Goal: Contribute content: Contribute content

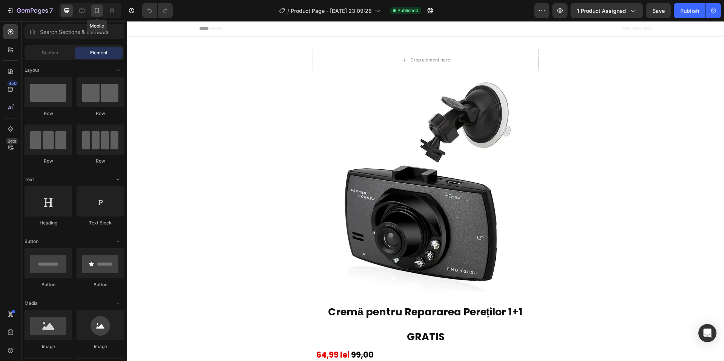
click at [100, 14] on icon at bounding box center [97, 11] width 8 height 8
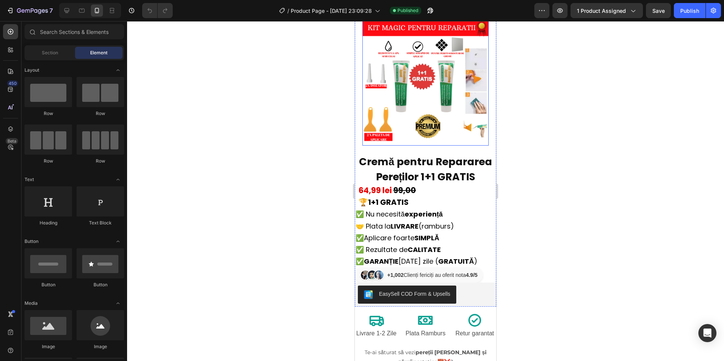
scroll to position [75, 0]
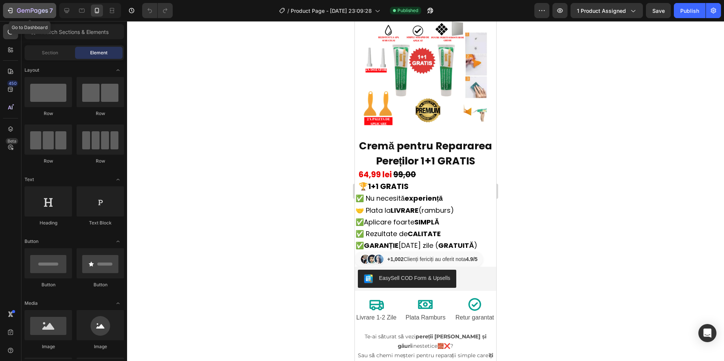
click at [26, 14] on div "7" at bounding box center [35, 10] width 36 height 9
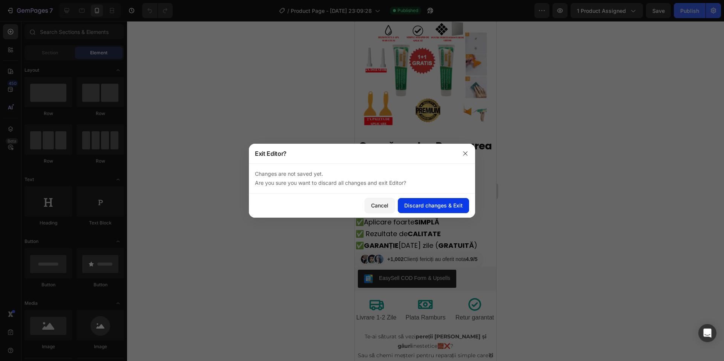
click at [424, 204] on div "Discard changes & Exit" at bounding box center [433, 205] width 58 height 8
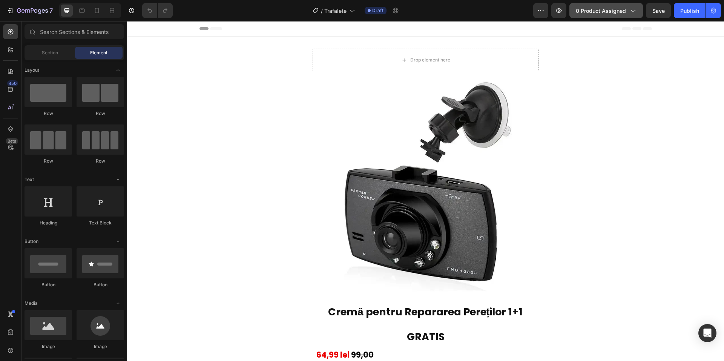
click at [603, 3] on button "0 product assigned" at bounding box center [607, 10] width 74 height 15
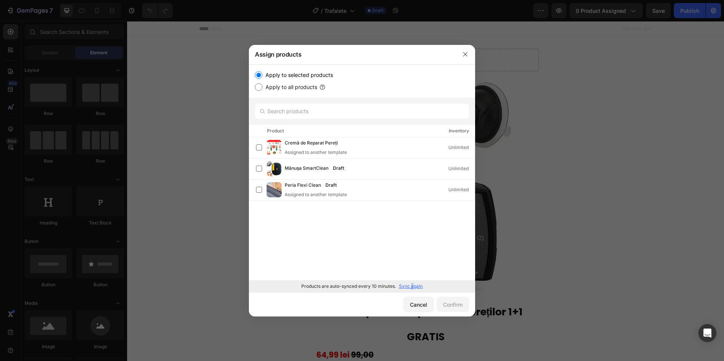
click at [412, 284] on p "Sync again" at bounding box center [411, 286] width 24 height 7
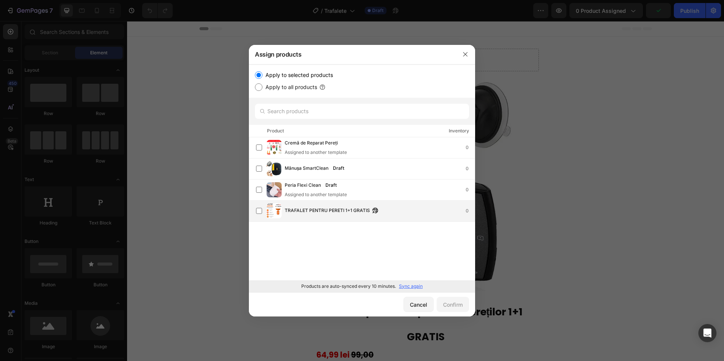
click at [431, 216] on div "TRAFALET PENTRU PERETI 1+1 GRATIS 0" at bounding box center [365, 210] width 219 height 15
click at [454, 305] on div "Confirm" at bounding box center [453, 305] width 20 height 8
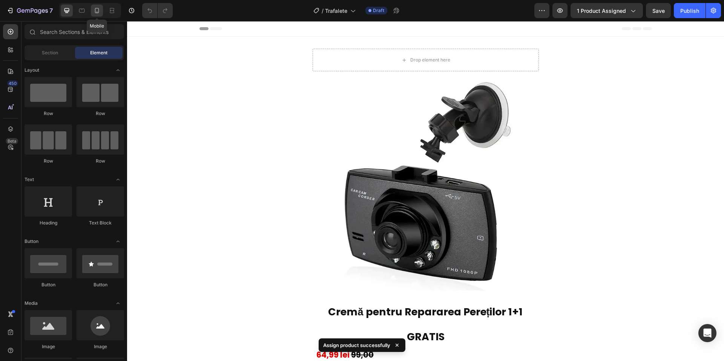
click at [91, 12] on div at bounding box center [97, 11] width 12 height 12
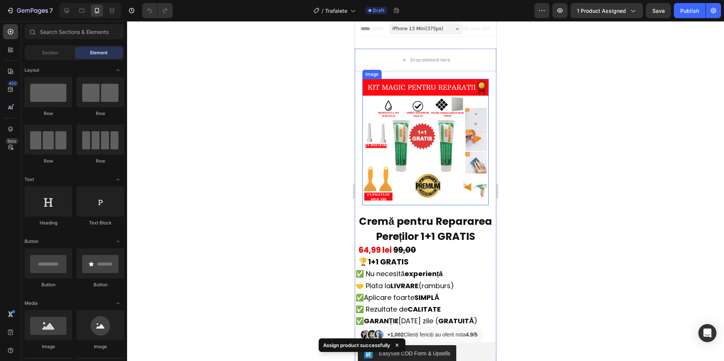
click at [454, 122] on img at bounding box center [426, 142] width 126 height 126
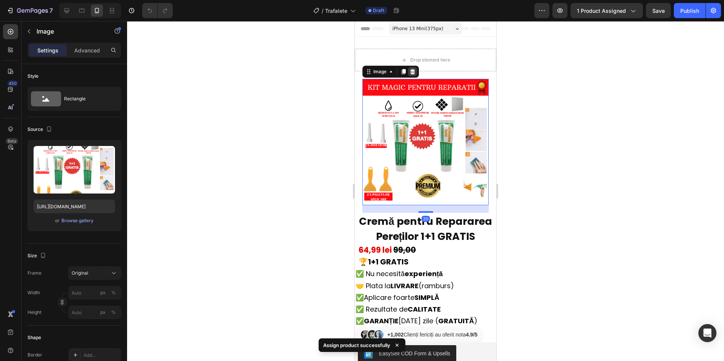
click at [416, 71] on icon at bounding box center [413, 72] width 6 height 6
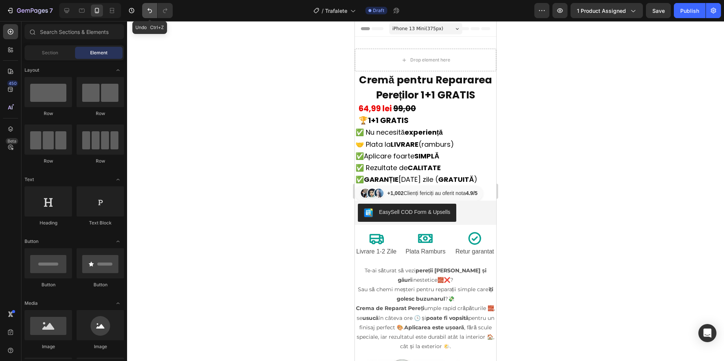
click at [148, 9] on icon "Undo/Redo" at bounding box center [150, 11] width 8 height 8
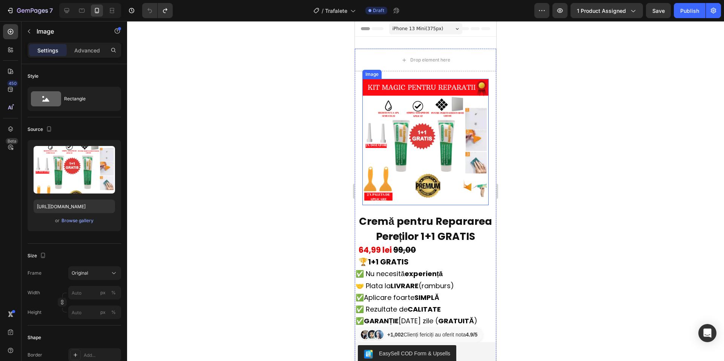
click at [401, 114] on img at bounding box center [426, 142] width 126 height 126
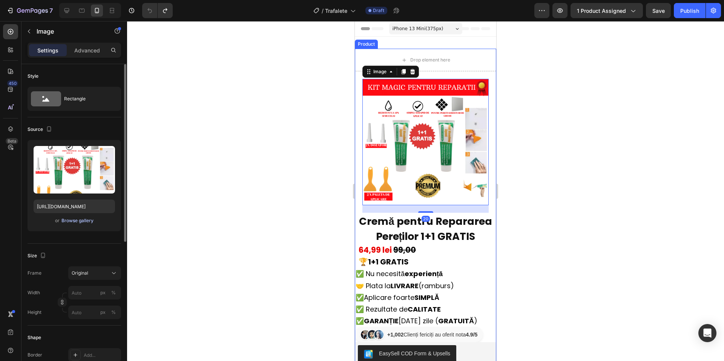
click at [84, 223] on div "Browse gallery" at bounding box center [77, 220] width 32 height 7
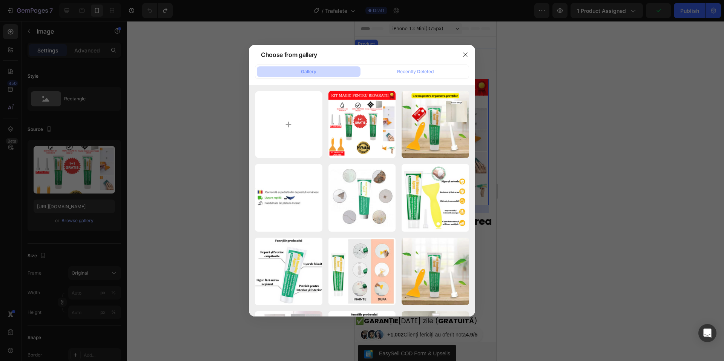
type input "C:\fakepath\Ideal pentru borcane cu capac strâns (10).png"
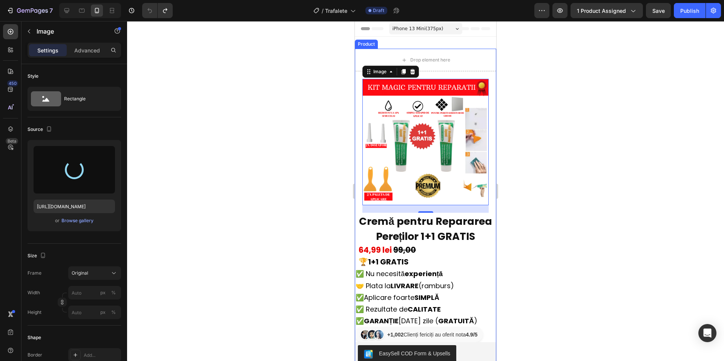
type input "https://cdn.shopify.com/s/files/1/0927/5018/4823/files/gempages_574244988808856…"
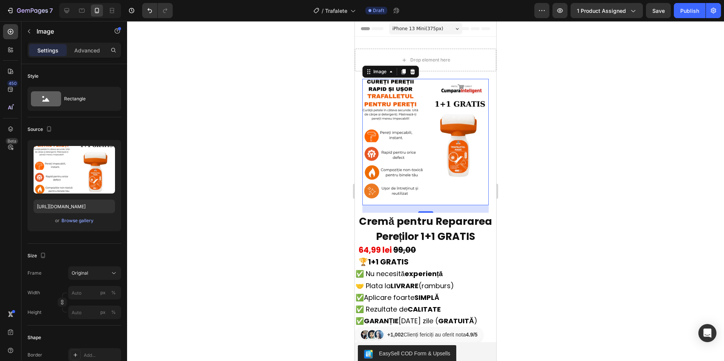
click at [537, 271] on div at bounding box center [425, 191] width 597 height 340
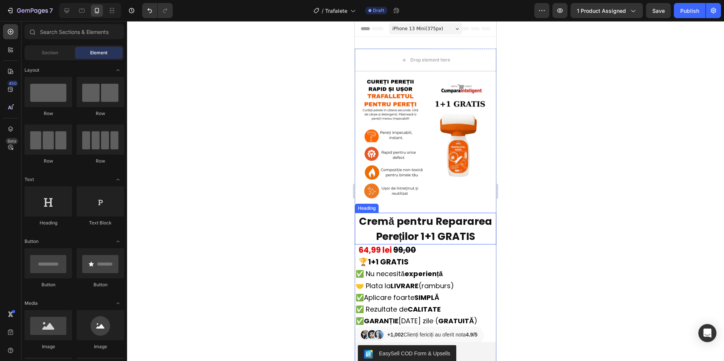
click at [430, 214] on span "Cremă pentru Repararea Pereților 1+1 GRATIS" at bounding box center [425, 228] width 133 height 29
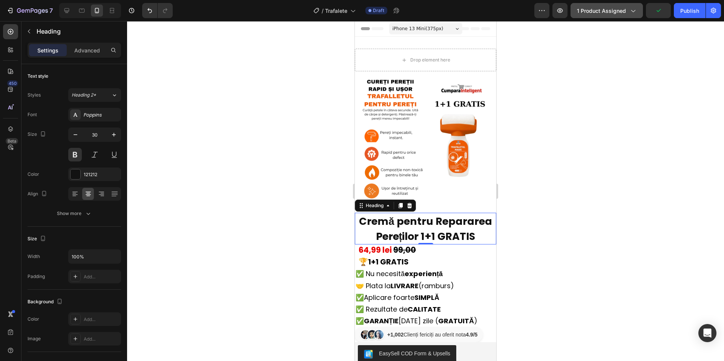
click at [599, 7] on span "1 product assigned" at bounding box center [601, 11] width 49 height 8
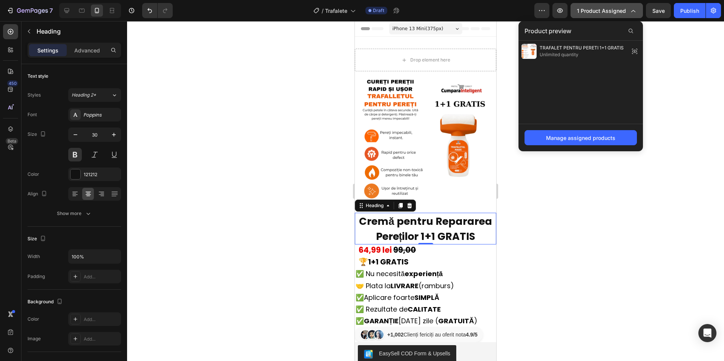
click at [603, 8] on span "1 product assigned" at bounding box center [601, 11] width 49 height 8
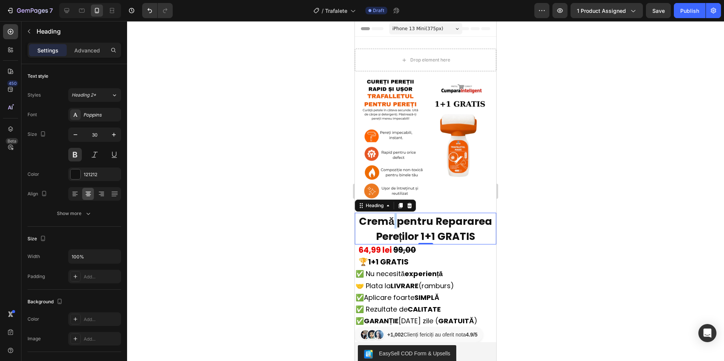
click at [393, 222] on span "Cremă pentru Repararea Pereților 1+1 GRATIS" at bounding box center [425, 228] width 133 height 29
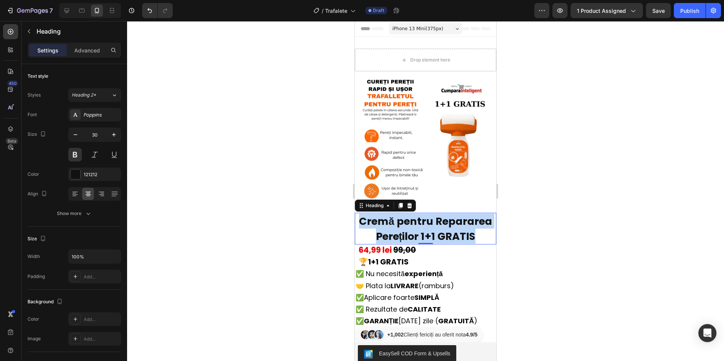
click at [393, 222] on span "Cremă pentru Repararea Pereților 1+1 GRATIS" at bounding box center [425, 228] width 133 height 29
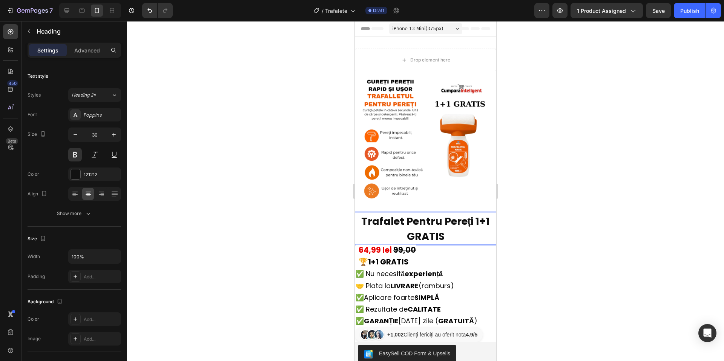
click at [619, 157] on div at bounding box center [425, 191] width 597 height 340
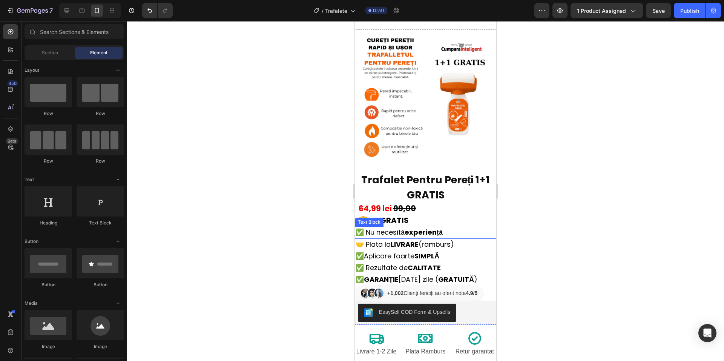
scroll to position [38, 0]
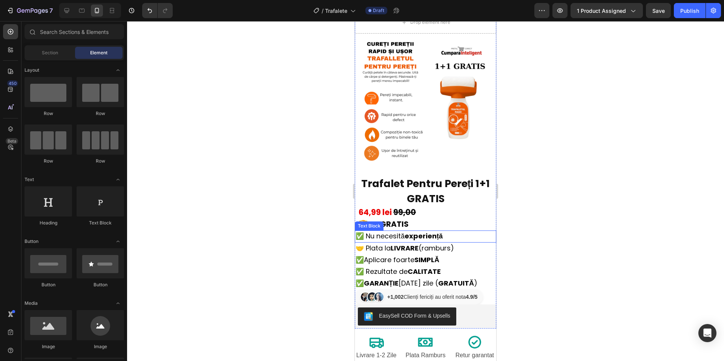
click at [410, 234] on span "✅ Nu necesită experiență" at bounding box center [399, 235] width 87 height 9
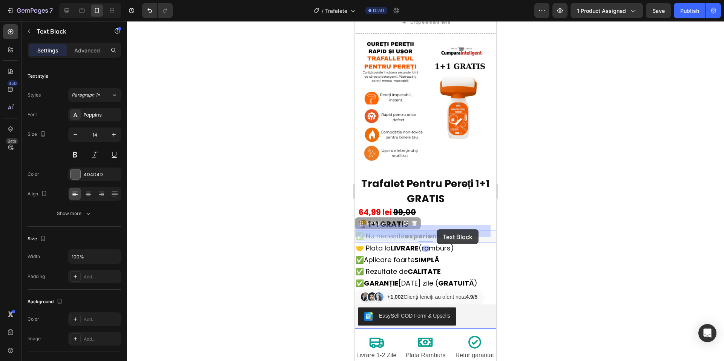
drag, startPoint x: 452, startPoint y: 230, endPoint x: 436, endPoint y: 229, distance: 15.9
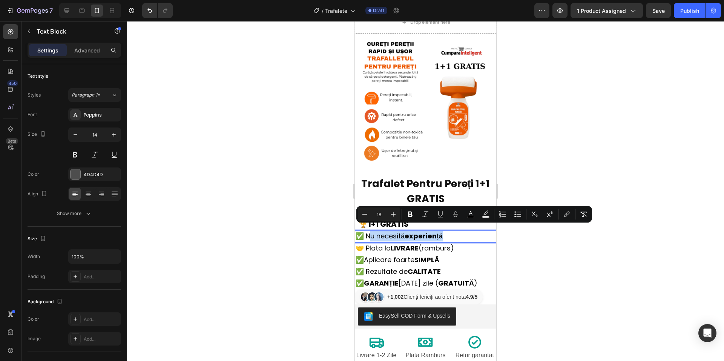
drag, startPoint x: 452, startPoint y: 227, endPoint x: 370, endPoint y: 228, distance: 81.1
click at [370, 231] on p "✅ Nu necesită experiență" at bounding box center [426, 236] width 140 height 10
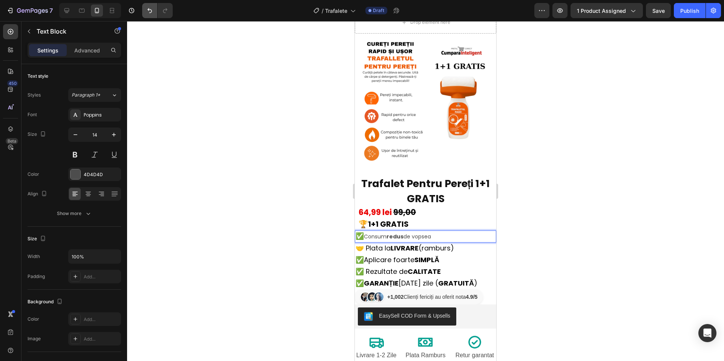
click at [143, 13] on button "Undo/Redo" at bounding box center [149, 10] width 15 height 15
click at [146, 12] on icon "Undo/Redo" at bounding box center [150, 11] width 8 height 8
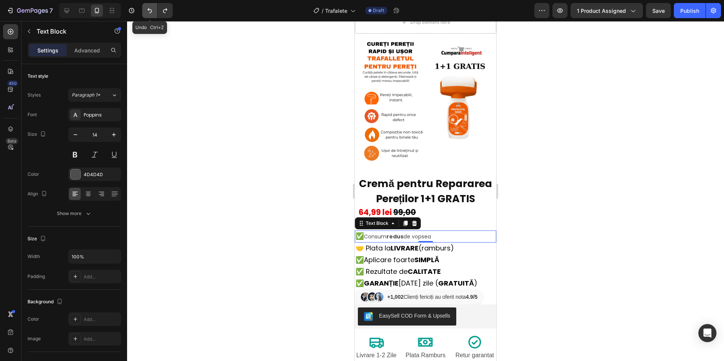
click at [146, 12] on icon "Undo/Redo" at bounding box center [150, 11] width 8 height 8
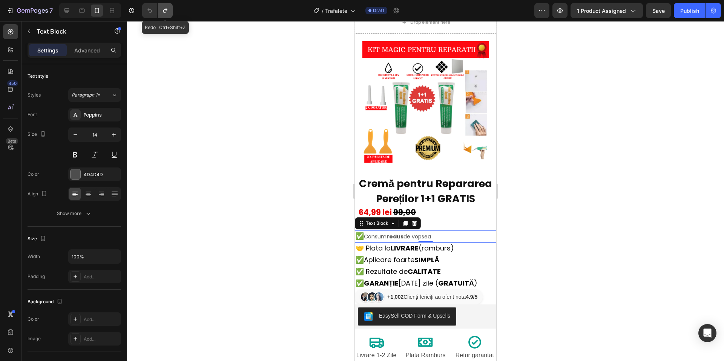
click at [161, 7] on button "Undo/Redo" at bounding box center [165, 10] width 15 height 15
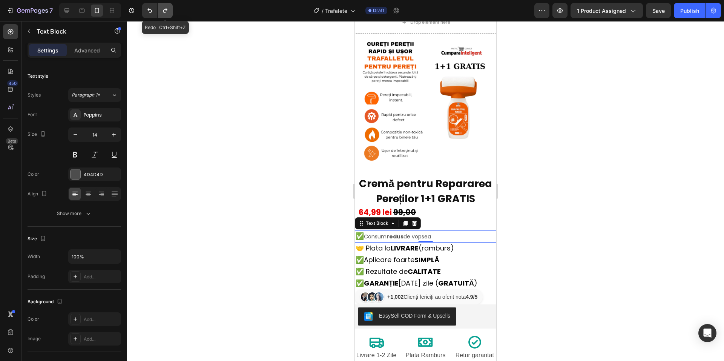
click at [161, 7] on icon "Undo/Redo" at bounding box center [165, 11] width 8 height 8
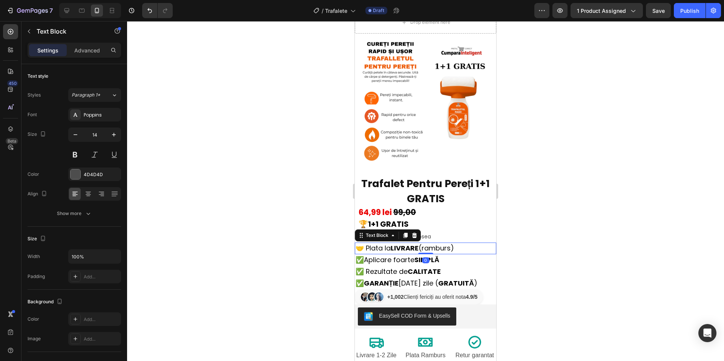
click at [421, 247] on div "🤝 Plata la LIVRARE (ramburs) Text Block 0" at bounding box center [425, 249] width 141 height 12
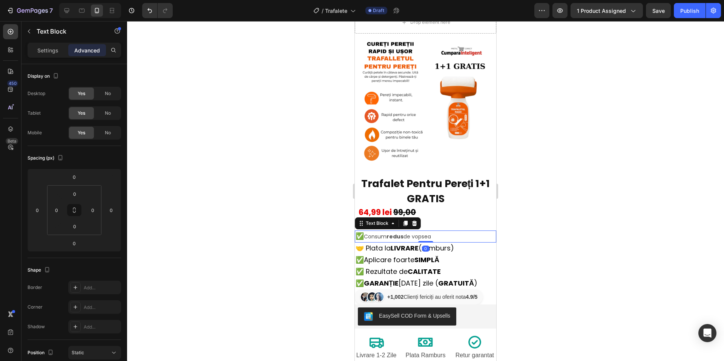
click at [435, 231] on p "✅ Consum redus de vopsea" at bounding box center [426, 236] width 140 height 10
drag, startPoint x: 441, startPoint y: 230, endPoint x: 403, endPoint y: 232, distance: 37.4
click at [444, 231] on p "✅ Consum redus de vopsea" at bounding box center [426, 236] width 140 height 10
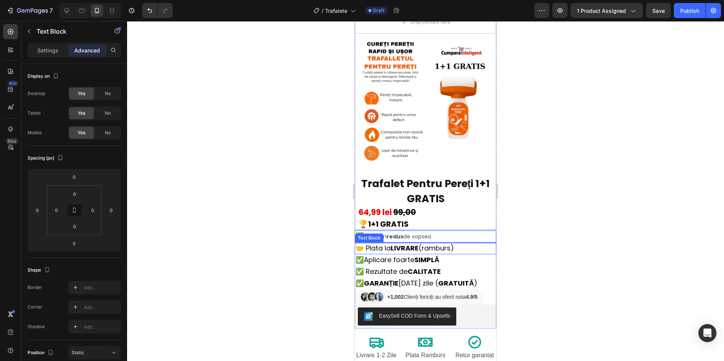
click at [441, 244] on span "🤝 Plata la LIVRARE (ramburs)" at bounding box center [405, 247] width 98 height 9
click at [446, 243] on span "🤝 Plata la LIVRARE (ramburs)" at bounding box center [405, 247] width 98 height 9
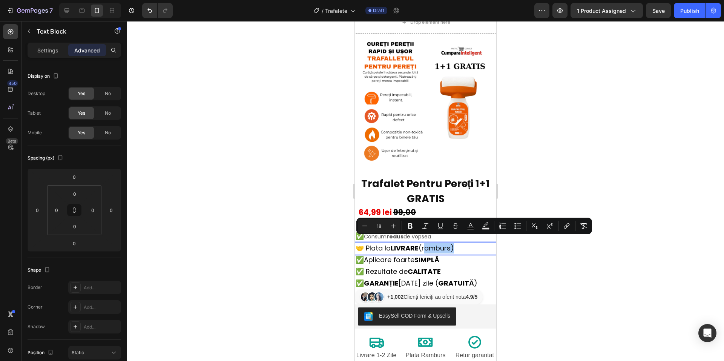
drag, startPoint x: 585, startPoint y: 256, endPoint x: 573, endPoint y: 261, distance: 12.5
click at [585, 259] on div at bounding box center [425, 191] width 597 height 340
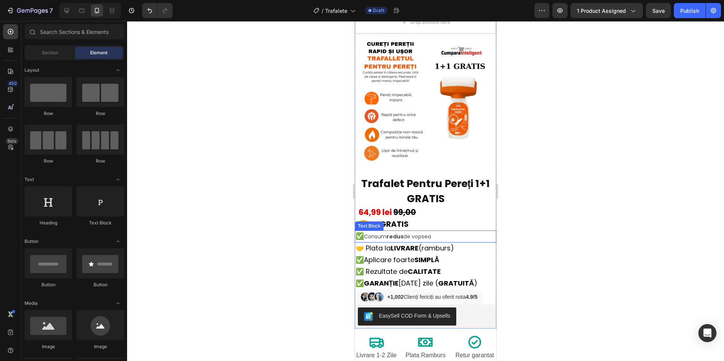
click at [441, 231] on p "✅ Consum redus de vopsea" at bounding box center [426, 236] width 140 height 10
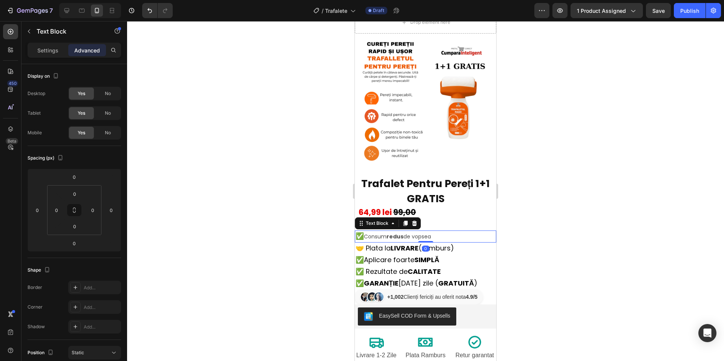
click at [441, 231] on p "✅ Consum redus de vopsea" at bounding box center [426, 236] width 140 height 10
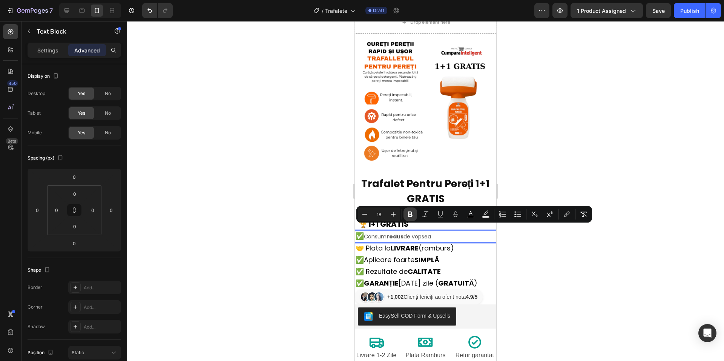
click at [412, 215] on icon "Editor contextual toolbar" at bounding box center [410, 215] width 5 height 6
click at [475, 246] on p "🤝 Plata la LIVRARE (ramburs)" at bounding box center [426, 248] width 140 height 10
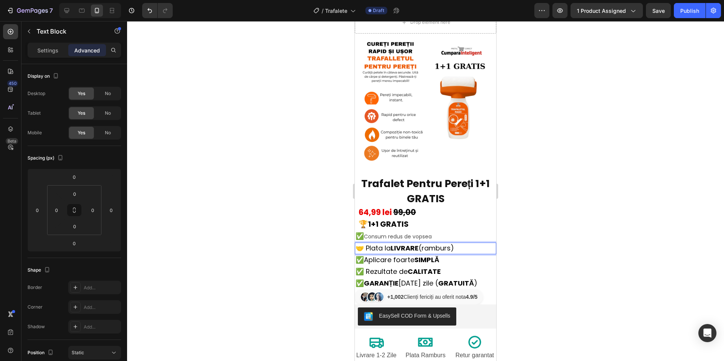
drag, startPoint x: 470, startPoint y: 240, endPoint x: 362, endPoint y: 245, distance: 108.8
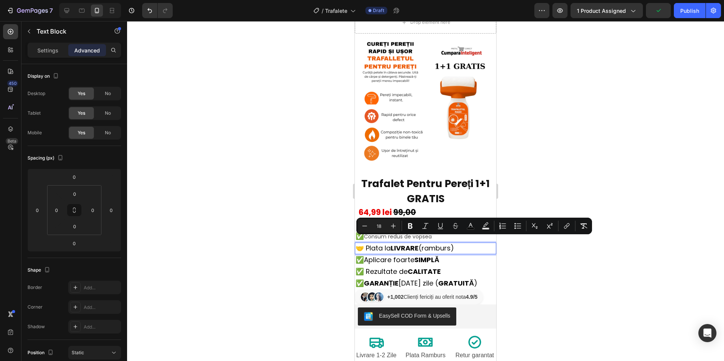
click at [574, 267] on div at bounding box center [425, 191] width 597 height 340
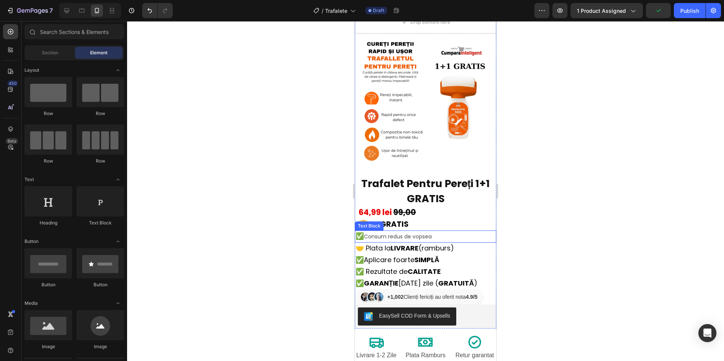
click at [447, 232] on p "✅ Consum redus de vopsea" at bounding box center [426, 236] width 140 height 10
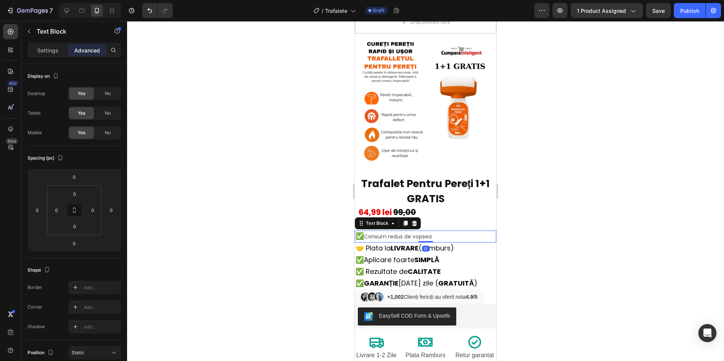
click at [406, 231] on p "✅ Consum redus de vopsea" at bounding box center [426, 236] width 140 height 10
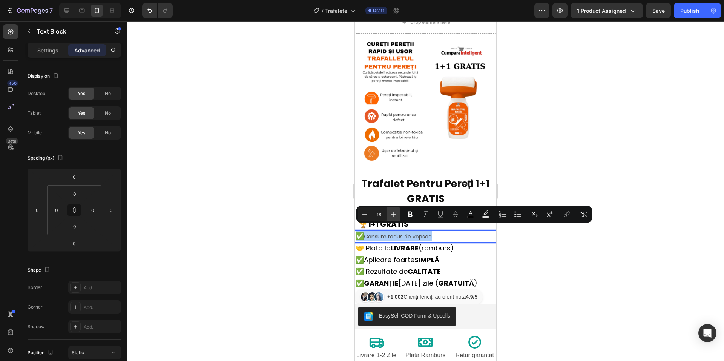
click at [394, 215] on icon "Editor contextual toolbar" at bounding box center [394, 215] width 8 height 8
click at [358, 210] on button "Minus" at bounding box center [365, 215] width 14 height 14
type input "18"
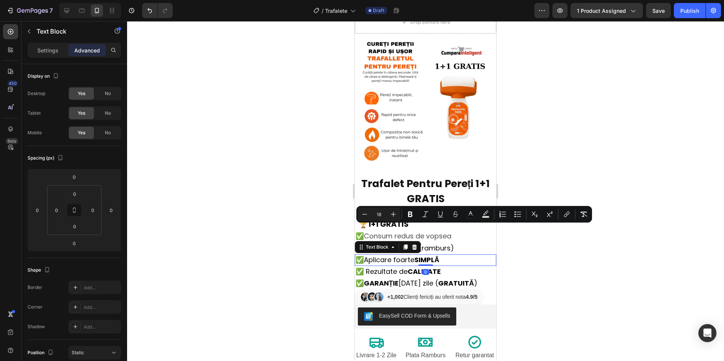
click at [490, 254] on div "✅ Aplicare foarte SIMPLĂ" at bounding box center [425, 260] width 141 height 12
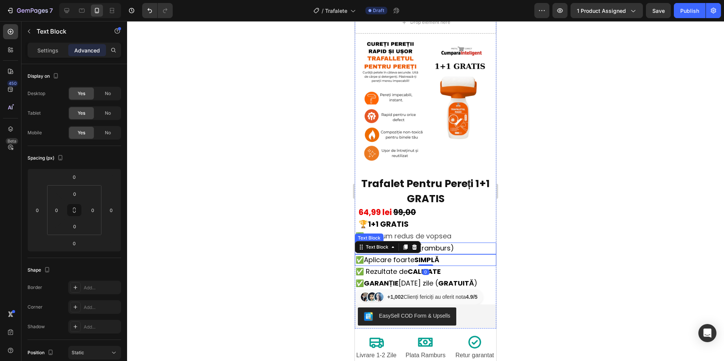
click at [462, 231] on p "✅ Consum redus de vopsea" at bounding box center [426, 236] width 140 height 10
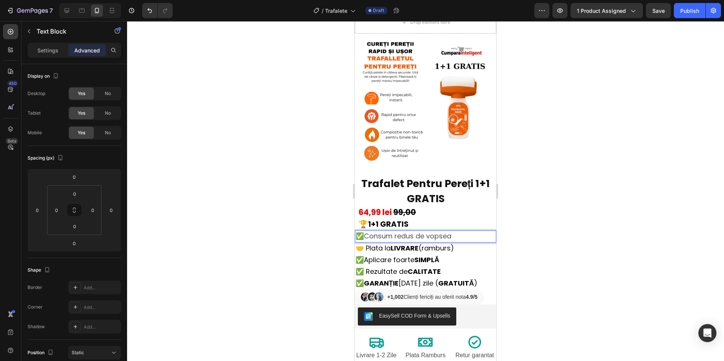
click at [462, 231] on p "✅ Consum redus de vopsea" at bounding box center [426, 236] width 140 height 10
click at [461, 233] on p "✅ Consum redus de vopsea" at bounding box center [426, 236] width 140 height 10
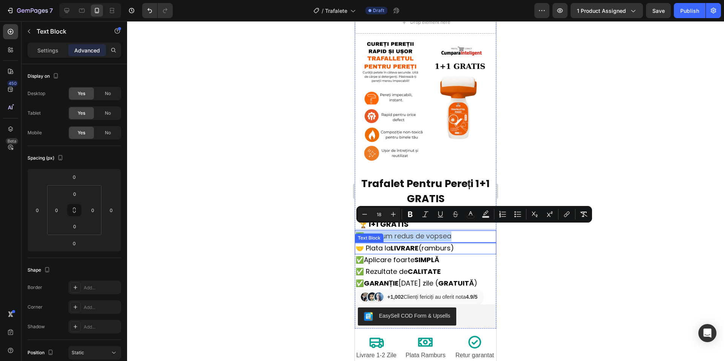
click at [447, 245] on span "🤝 Plata la LIVRARE (ramburs)" at bounding box center [405, 247] width 98 height 9
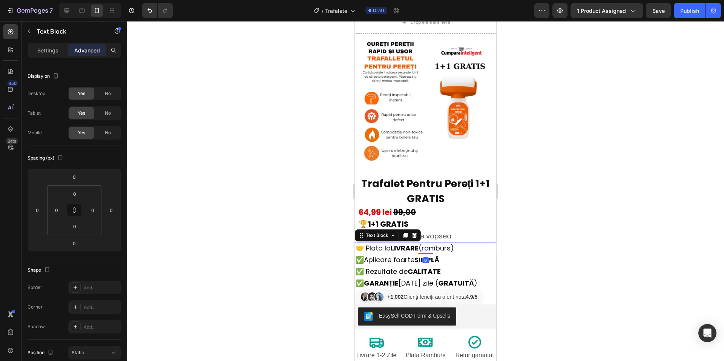
click at [448, 244] on span "🤝 Plata la LIVRARE (ramburs)" at bounding box center [405, 247] width 98 height 9
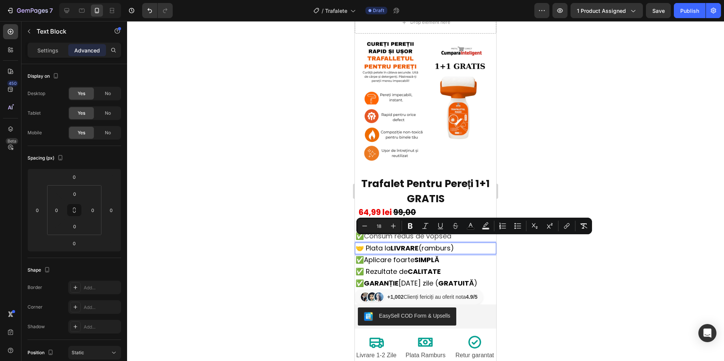
click at [574, 264] on div at bounding box center [425, 191] width 597 height 340
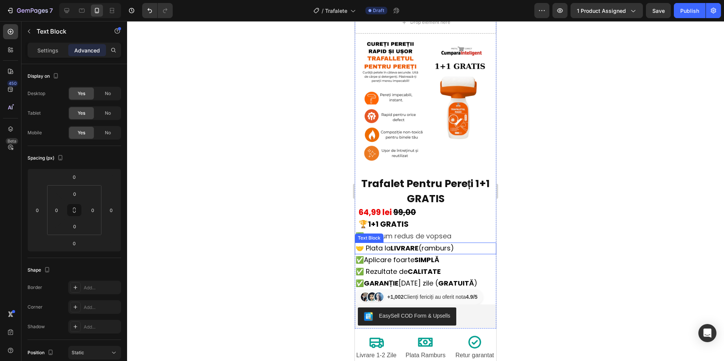
click at [431, 243] on span "🤝 Plata la LIVRARE (ramburs)" at bounding box center [405, 247] width 98 height 9
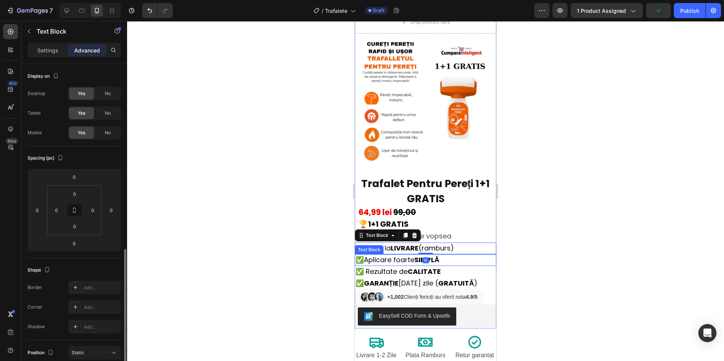
scroll to position [113, 0]
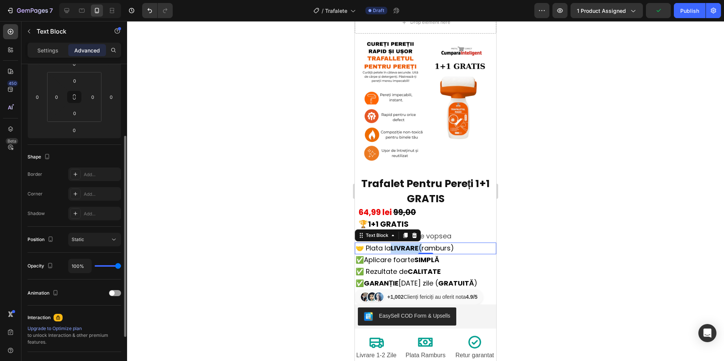
click at [404, 243] on strong "LIVRARE" at bounding box center [405, 247] width 28 height 9
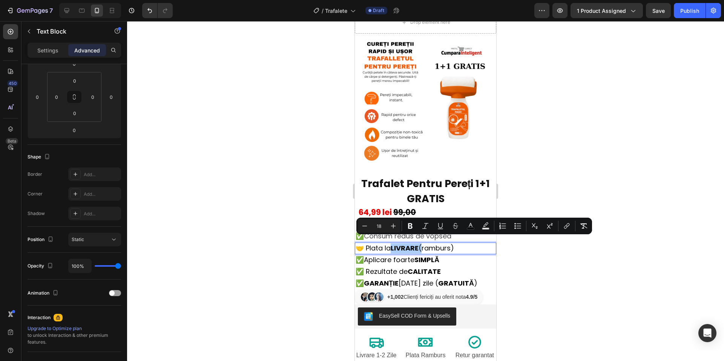
click at [661, 280] on div at bounding box center [425, 191] width 597 height 340
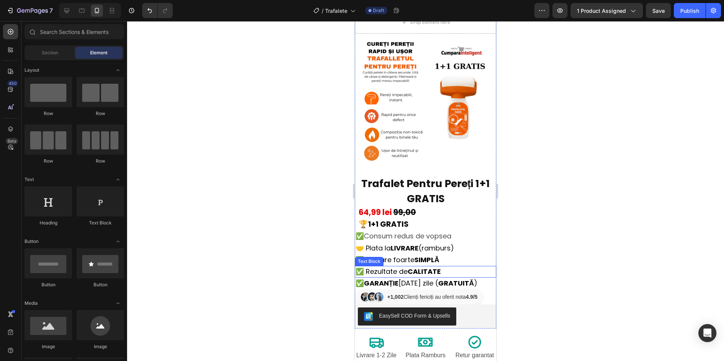
click at [453, 267] on p "✅ Rezultate de CALITATE" at bounding box center [426, 272] width 140 height 10
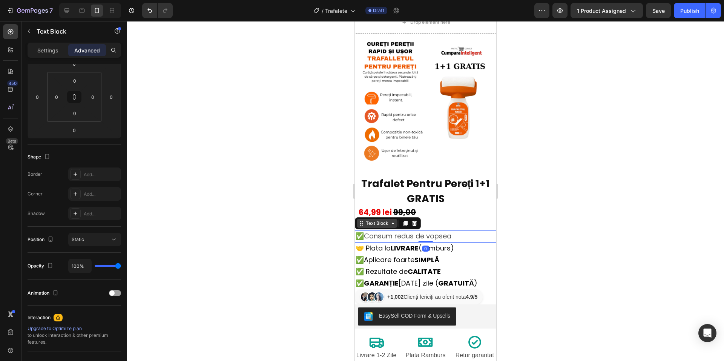
click at [370, 220] on div "Text Block" at bounding box center [377, 223] width 26 height 7
click at [375, 221] on div "Text Block" at bounding box center [377, 223] width 26 height 7
click at [60, 48] on div "Settings" at bounding box center [48, 50] width 38 height 12
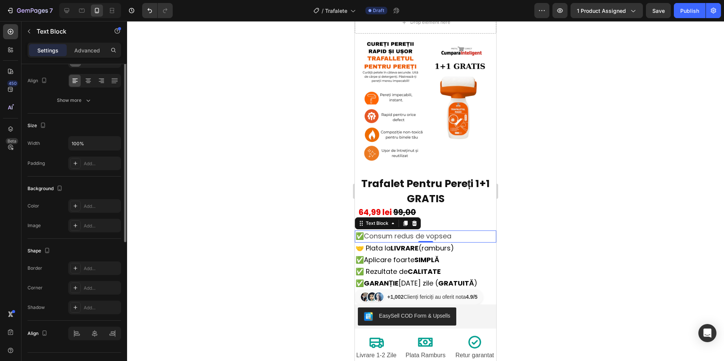
scroll to position [0, 0]
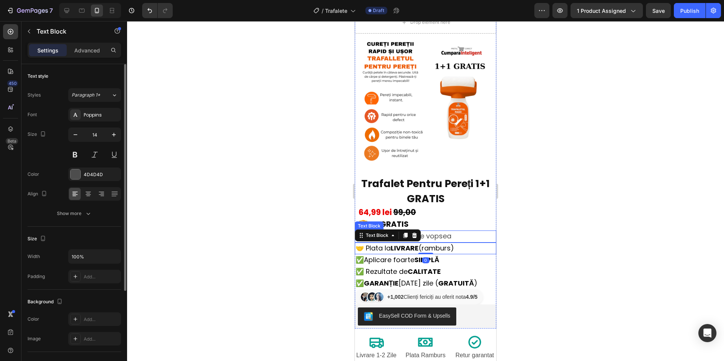
click at [472, 231] on p "✅ Consum redus de vopsea" at bounding box center [426, 236] width 140 height 10
click at [418, 231] on span "Consum redus de vopsea" at bounding box center [408, 235] width 88 height 9
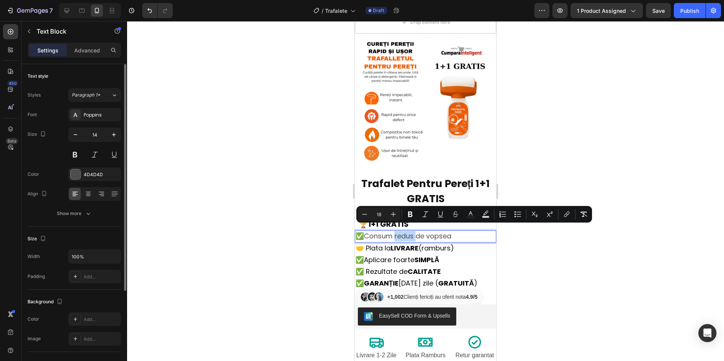
drag, startPoint x: 418, startPoint y: 230, endPoint x: 402, endPoint y: 228, distance: 15.9
click at [402, 231] on span "Consum redus de vopsea" at bounding box center [408, 235] width 88 height 9
click at [412, 217] on icon "Editor contextual toolbar" at bounding box center [410, 215] width 5 height 6
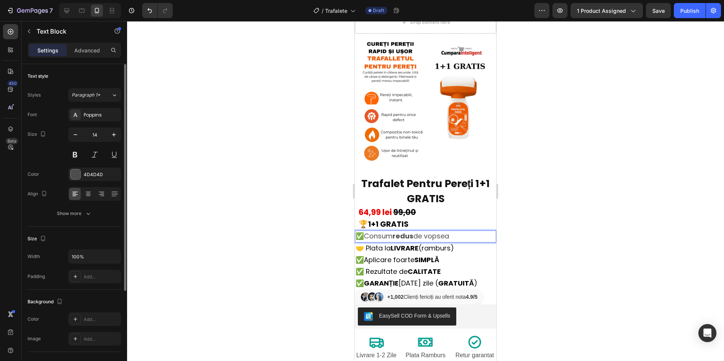
click at [412, 231] on strong "redus" at bounding box center [403, 235] width 21 height 9
click at [426, 243] on span "🤝 Plata la LIVRARE (ramburs)" at bounding box center [405, 247] width 98 height 9
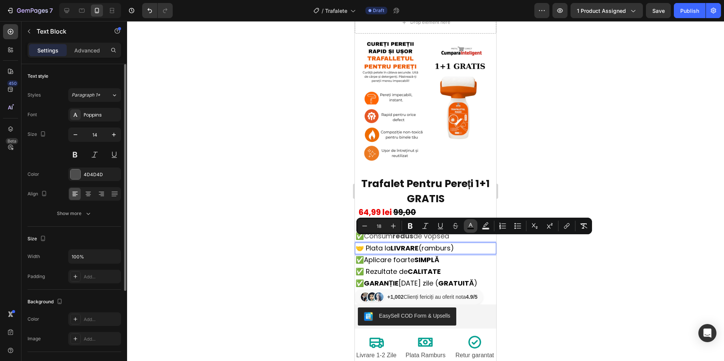
click at [469, 220] on button "color" at bounding box center [471, 226] width 14 height 14
type input "070707"
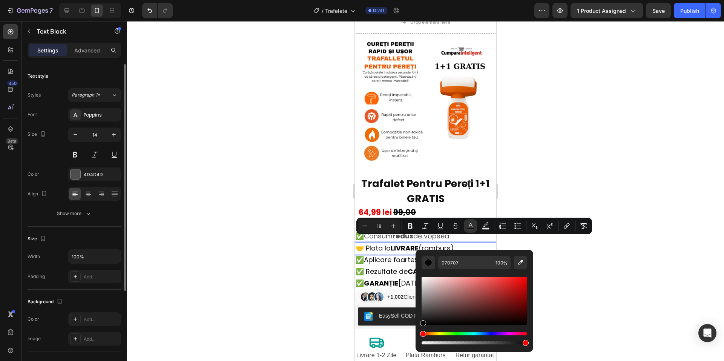
click at [550, 288] on div at bounding box center [425, 191] width 597 height 340
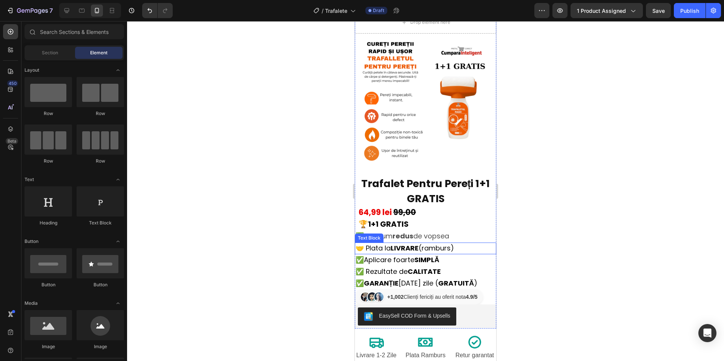
click at [432, 231] on span "Consum redus de vopsea" at bounding box center [406, 235] width 85 height 9
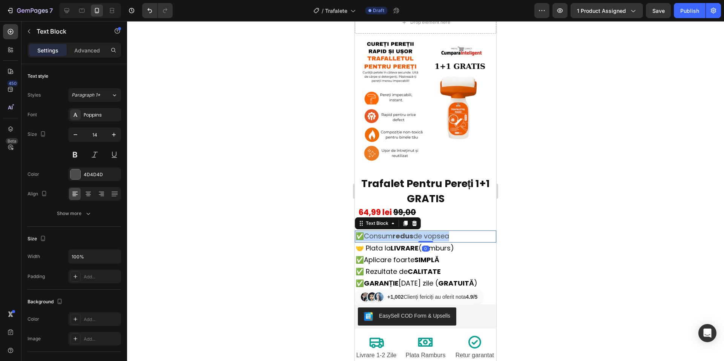
click at [432, 231] on span "Consum redus de vopsea" at bounding box center [406, 235] width 85 height 9
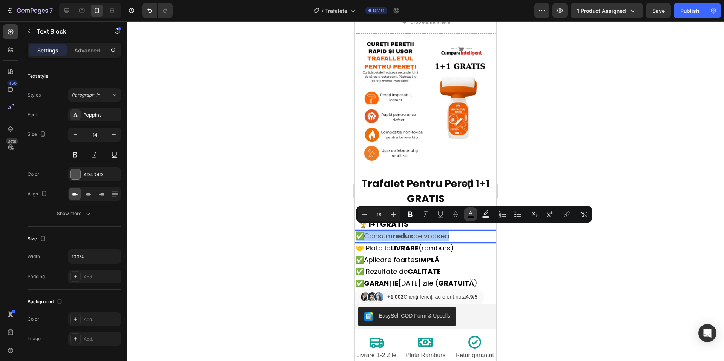
click at [470, 220] on button "color" at bounding box center [471, 215] width 14 height 14
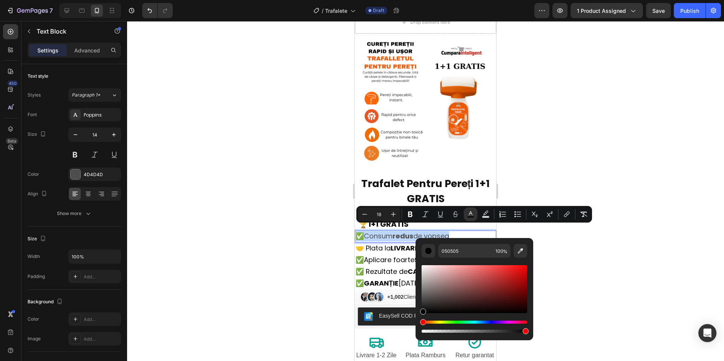
type input "000000"
drag, startPoint x: 777, startPoint y: 327, endPoint x: 415, endPoint y: 322, distance: 362.2
click at [579, 247] on div at bounding box center [425, 191] width 597 height 340
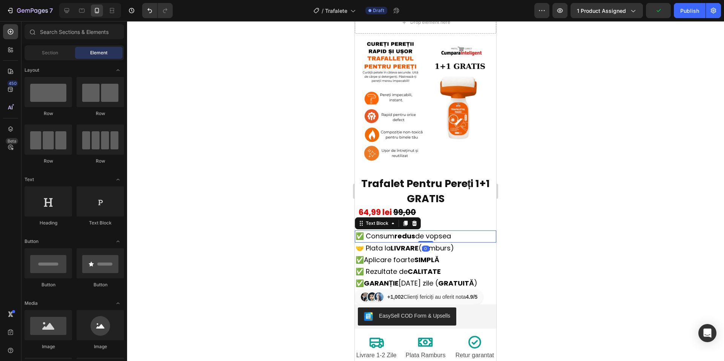
click at [415, 231] on strong "redus" at bounding box center [405, 235] width 21 height 9
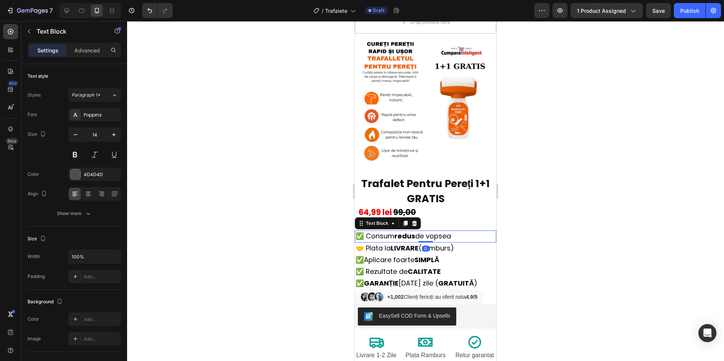
click at [415, 231] on strong "redus" at bounding box center [405, 235] width 21 height 9
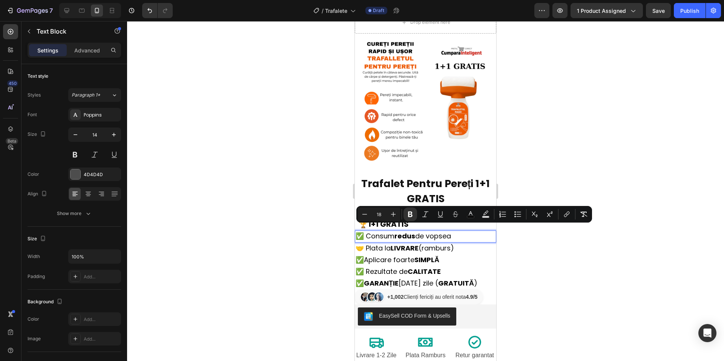
drag, startPoint x: 440, startPoint y: 230, endPoint x: 422, endPoint y: 223, distance: 19.2
click at [439, 231] on span "✅ Consum redus de vopsea" at bounding box center [403, 235] width 95 height 9
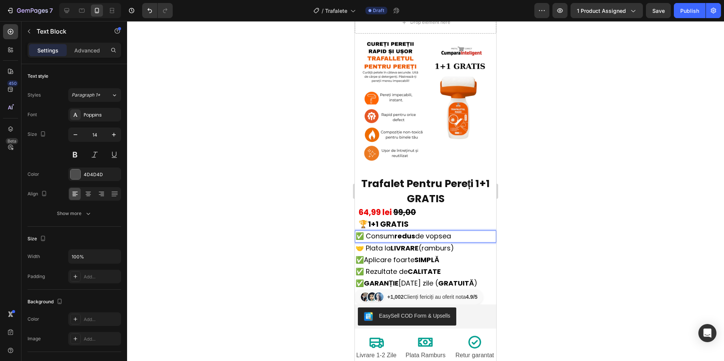
click at [415, 232] on strong "redus" at bounding box center [405, 235] width 21 height 9
click at [622, 225] on div at bounding box center [425, 191] width 597 height 340
click at [419, 231] on strong "Rich Text Editor. Editing area: main" at bounding box center [418, 235] width 2 height 9
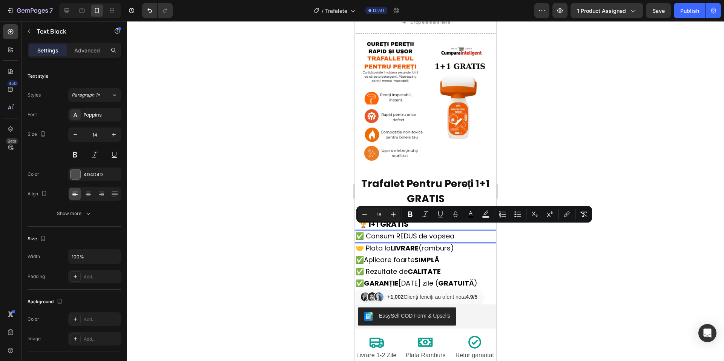
drag, startPoint x: 420, startPoint y: 230, endPoint x: 401, endPoint y: 231, distance: 18.5
click at [408, 231] on span "✅ Consum REDUS de vopsea" at bounding box center [405, 235] width 99 height 9
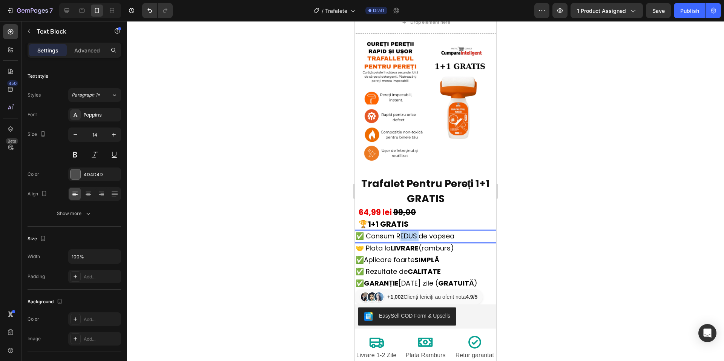
click at [408, 231] on span "✅ Consum REDUS de vopsea" at bounding box center [405, 235] width 99 height 9
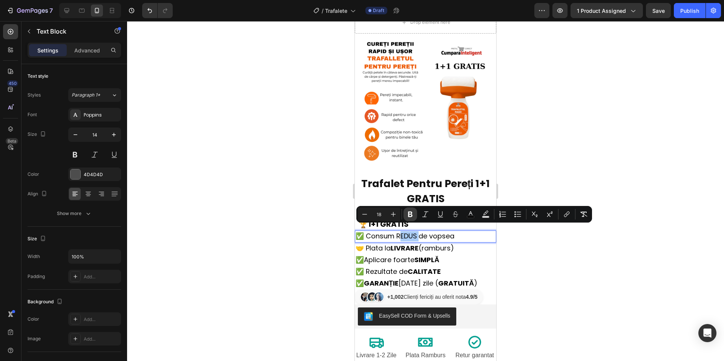
click at [413, 216] on icon "Editor contextual toolbar" at bounding box center [411, 215] width 8 height 8
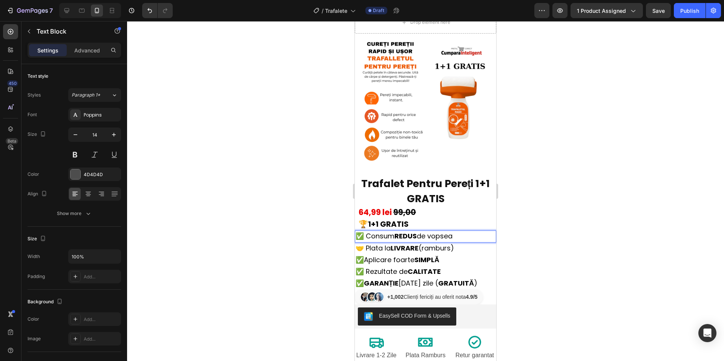
click at [630, 240] on div at bounding box center [425, 191] width 597 height 340
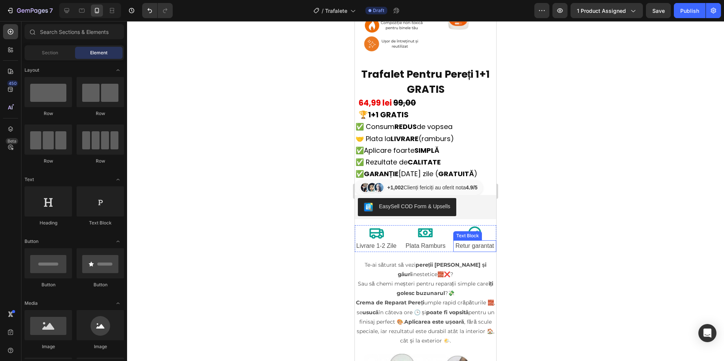
scroll to position [151, 0]
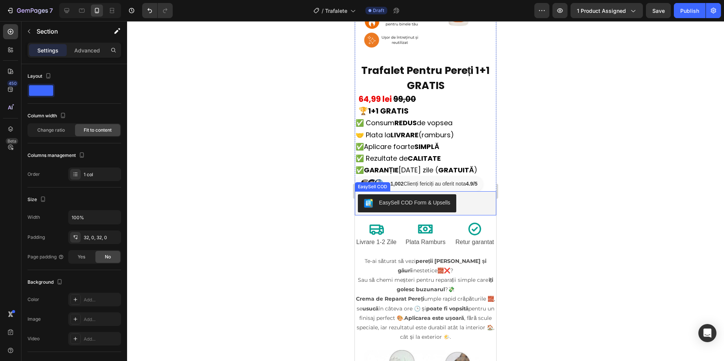
click at [435, 199] on div "EasySell COD Form & Upsells" at bounding box center [414, 203] width 71 height 8
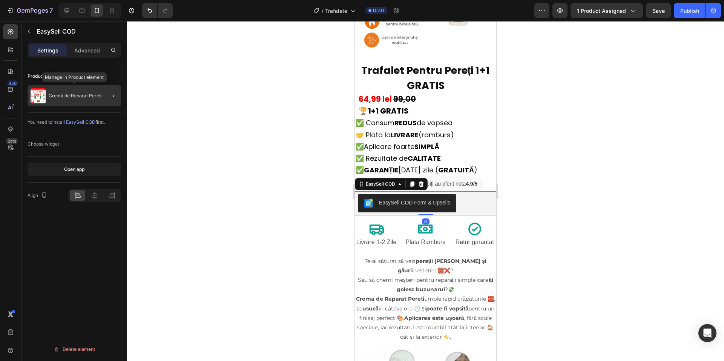
click at [85, 102] on div "Cremă de Reparat Pereți" at bounding box center [75, 95] width 94 height 21
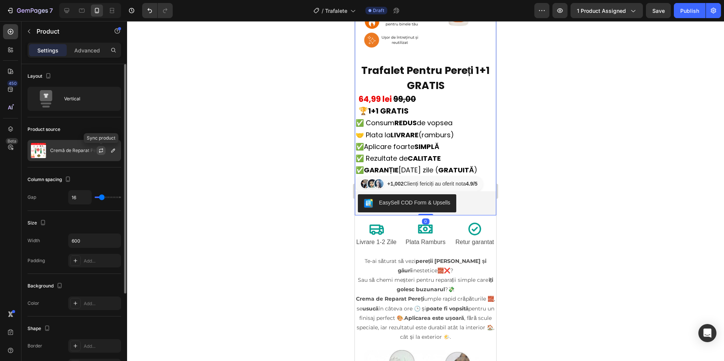
click at [102, 152] on icon "button" at bounding box center [101, 151] width 6 height 6
click at [112, 152] on icon "button" at bounding box center [113, 151] width 6 height 6
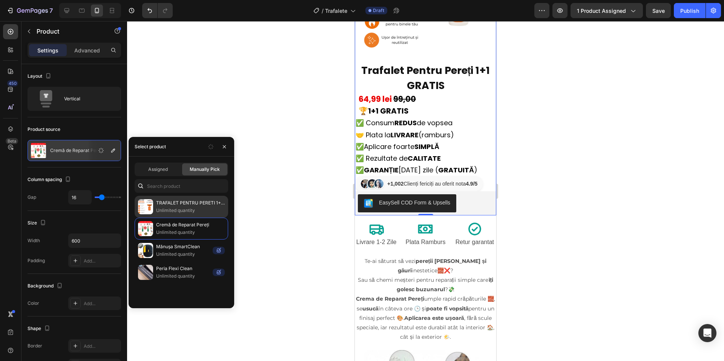
click at [175, 208] on p "Unlimited quantity" at bounding box center [190, 211] width 69 height 8
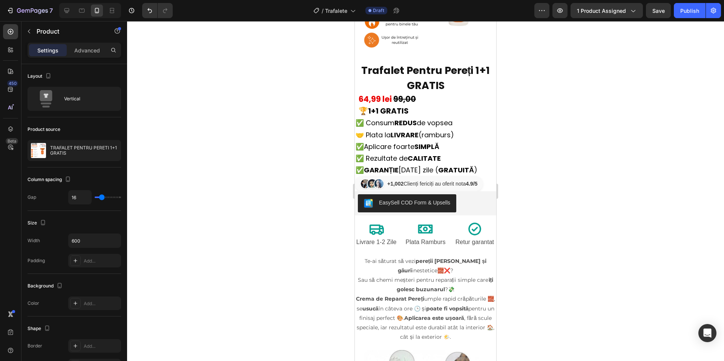
click at [632, 210] on div at bounding box center [425, 191] width 597 height 340
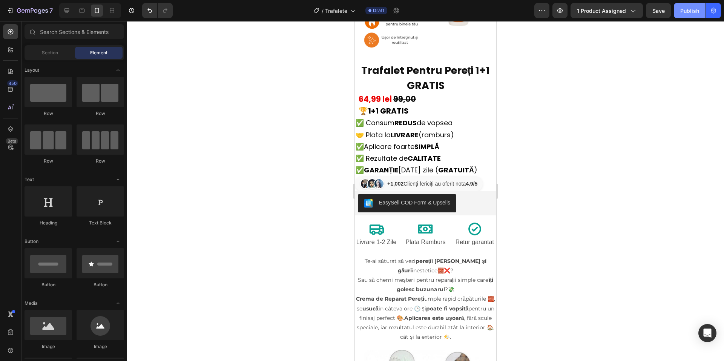
click at [685, 15] on button "Publish" at bounding box center [690, 10] width 32 height 15
click at [440, 142] on strong "SIMPLĂ" at bounding box center [427, 146] width 25 height 9
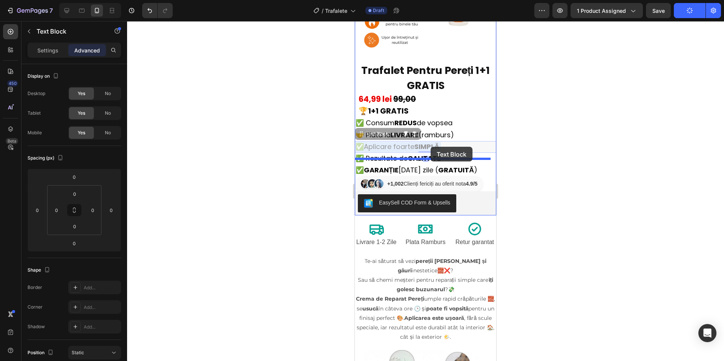
drag, startPoint x: 449, startPoint y: 140, endPoint x: 444, endPoint y: 142, distance: 5.3
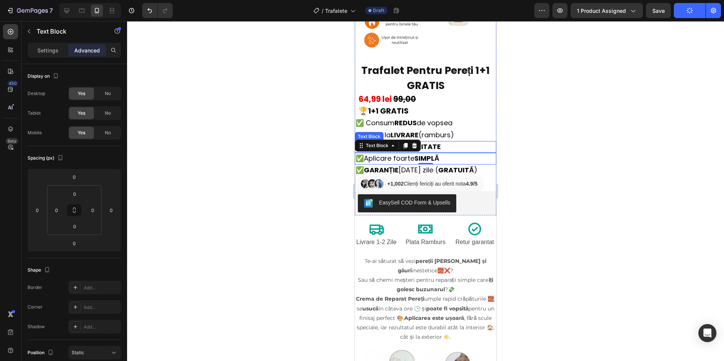
drag, startPoint x: 446, startPoint y: 154, endPoint x: 445, endPoint y: 146, distance: 7.9
click at [514, 154] on div at bounding box center [425, 191] width 597 height 340
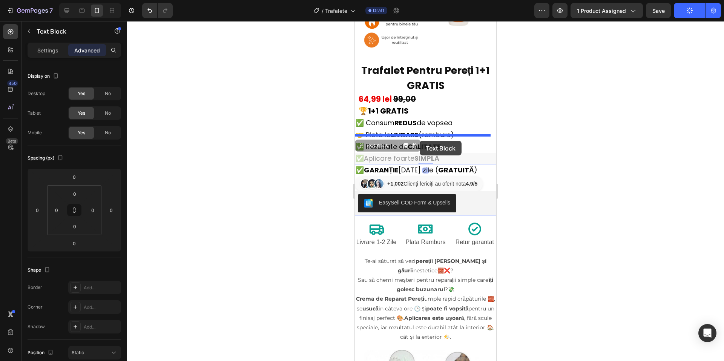
drag, startPoint x: 415, startPoint y: 152, endPoint x: 420, endPoint y: 141, distance: 12.0
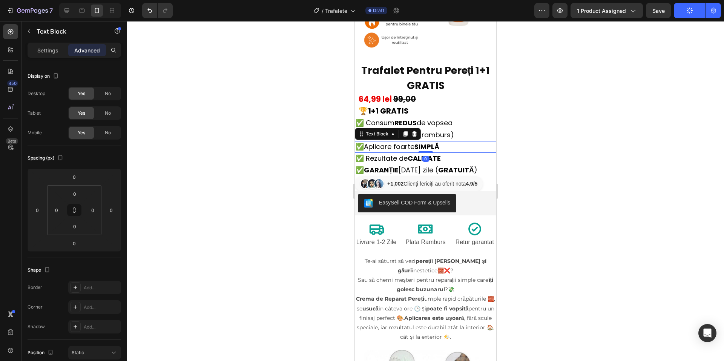
click at [518, 141] on div at bounding box center [425, 191] width 597 height 340
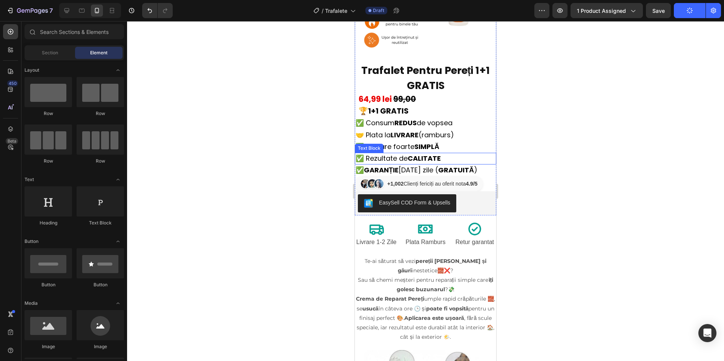
click at [434, 154] on strong "CALITATE" at bounding box center [424, 158] width 33 height 9
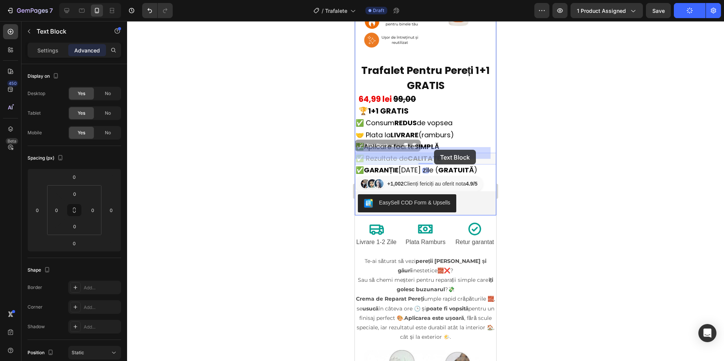
drag, startPoint x: 448, startPoint y: 149, endPoint x: 434, endPoint y: 150, distance: 13.6
drag, startPoint x: 446, startPoint y: 150, endPoint x: 423, endPoint y: 152, distance: 23.1
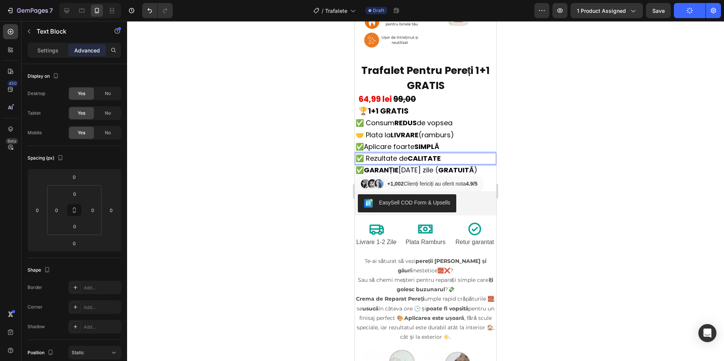
click at [466, 154] on p "✅ Rezultate de CALITATE" at bounding box center [426, 159] width 140 height 10
drag, startPoint x: 457, startPoint y: 152, endPoint x: 370, endPoint y: 151, distance: 86.0
click at [370, 154] on p "✅ Rezultate de CALITATE" at bounding box center [426, 159] width 140 height 10
click at [417, 154] on p "✅ Mâner ergonomic anti-alunecare" at bounding box center [426, 159] width 140 height 10
click at [416, 154] on p "✅ Mâner ergonomic anti-alunecare" at bounding box center [426, 159] width 140 height 10
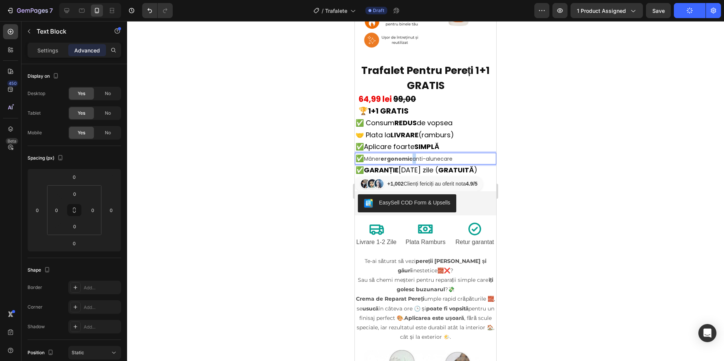
click at [413, 155] on strong "ergonomic" at bounding box center [397, 159] width 32 height 8
click at [400, 153] on div "✅ Mâner ergonomic anti-alunecare" at bounding box center [425, 159] width 141 height 12
click at [578, 166] on div at bounding box center [425, 191] width 597 height 340
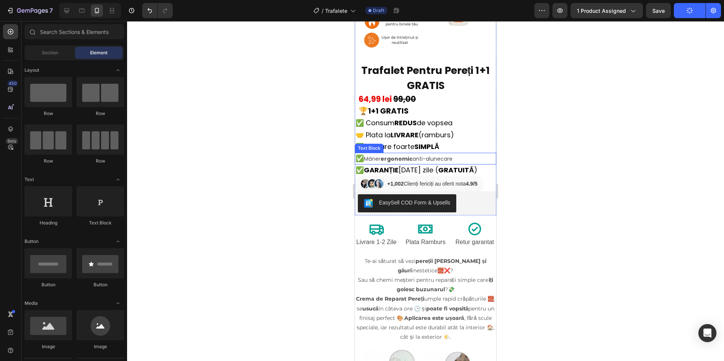
click at [408, 154] on p "✅ Mâner ergonomic anti-alunecare" at bounding box center [426, 159] width 140 height 10
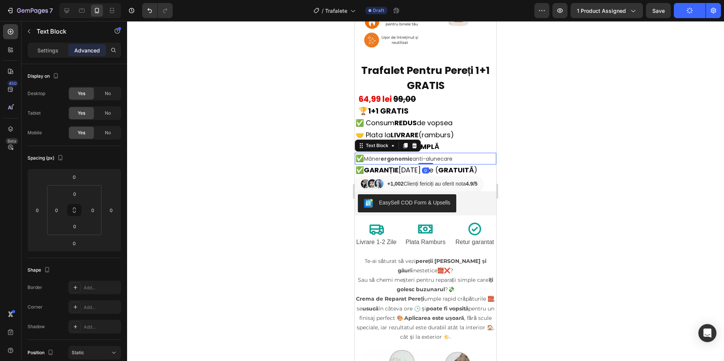
click at [408, 154] on p "✅ Mâner ergonomic anti-alunecare" at bounding box center [426, 159] width 140 height 10
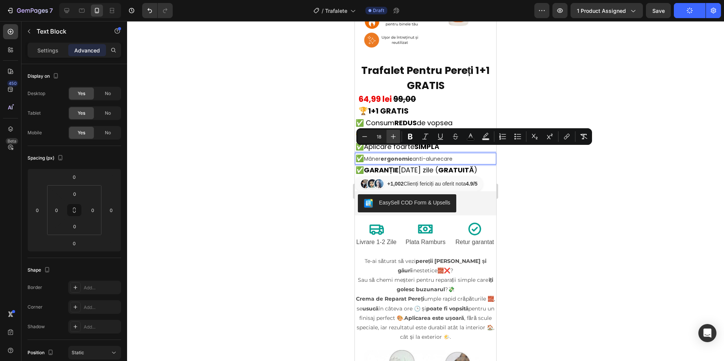
click at [390, 139] on icon "Editor contextual toolbar" at bounding box center [394, 137] width 8 height 8
click at [364, 134] on icon "Editor contextual toolbar" at bounding box center [365, 137] width 8 height 8
type input "18"
click at [565, 179] on div at bounding box center [425, 191] width 597 height 340
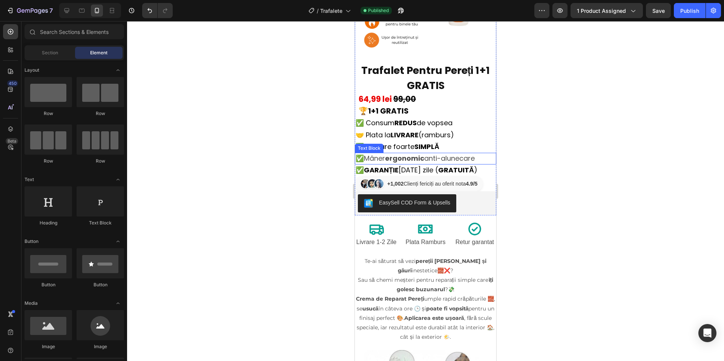
click at [420, 155] on strong "ergonomic" at bounding box center [404, 158] width 39 height 9
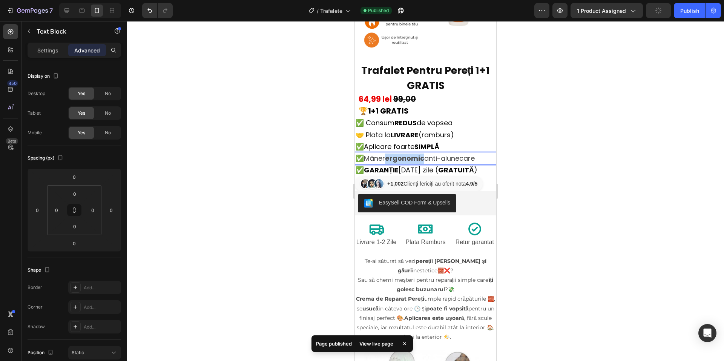
drag, startPoint x: 430, startPoint y: 154, endPoint x: 393, endPoint y: 155, distance: 37.4
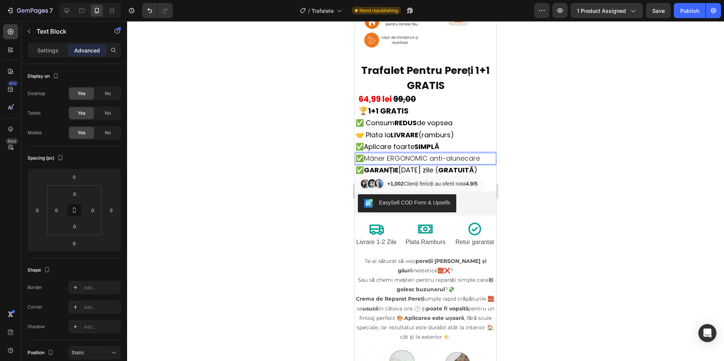
click at [548, 178] on div at bounding box center [425, 191] width 597 height 340
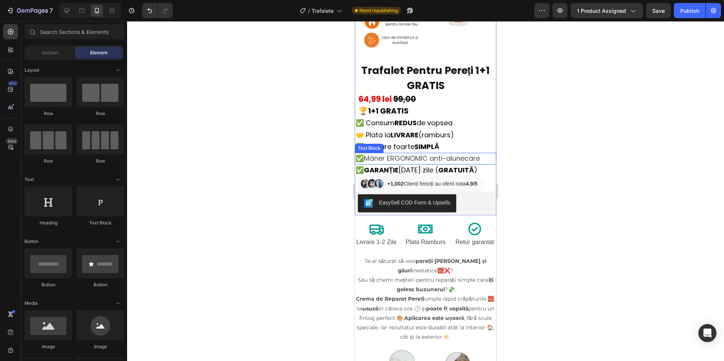
click at [397, 154] on span "Mâner ERGONOMIC anti-alunecare" at bounding box center [422, 158] width 116 height 9
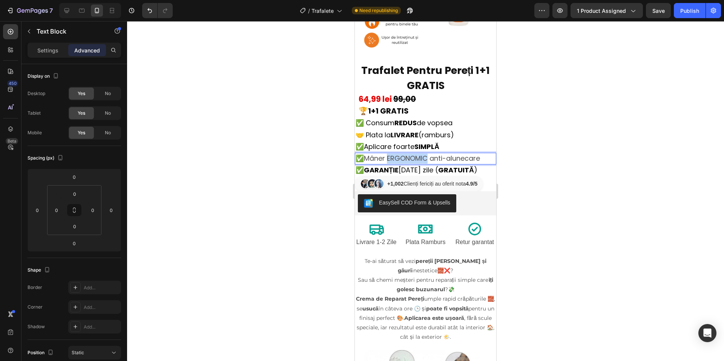
drag, startPoint x: 432, startPoint y: 152, endPoint x: 394, endPoint y: 153, distance: 38.5
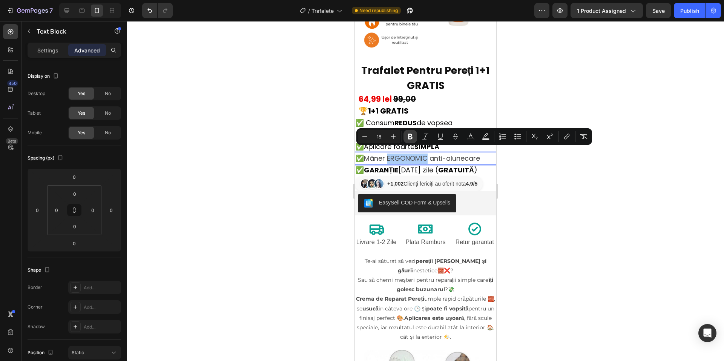
click at [408, 136] on icon "Editor contextual toolbar" at bounding box center [411, 137] width 8 height 8
click at [443, 155] on span "Mâner ERGONOMIC anti-alunecare" at bounding box center [421, 158] width 115 height 9
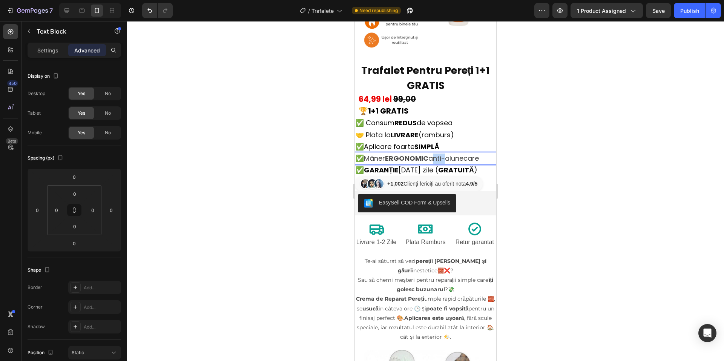
click at [443, 155] on span "Mâner ERGONOMIC anti-alunecare" at bounding box center [421, 158] width 115 height 9
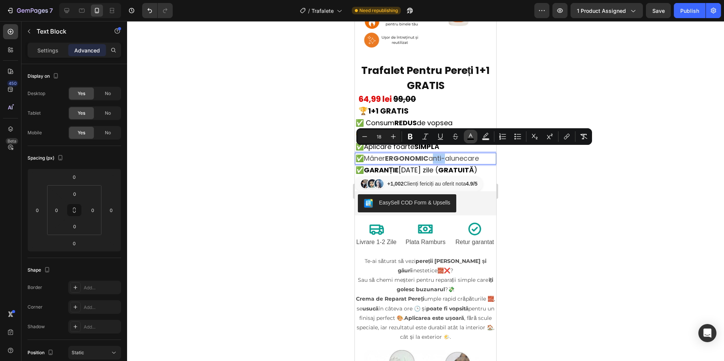
click at [467, 134] on icon "Editor contextual toolbar" at bounding box center [471, 137] width 8 height 8
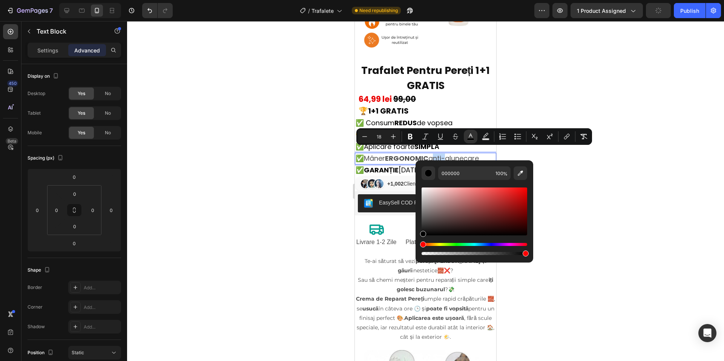
drag, startPoint x: 422, startPoint y: 234, endPoint x: 420, endPoint y: 243, distance: 9.3
click at [420, 243] on div "000000 100 %" at bounding box center [475, 208] width 118 height 96
click at [605, 188] on div at bounding box center [425, 191] width 597 height 340
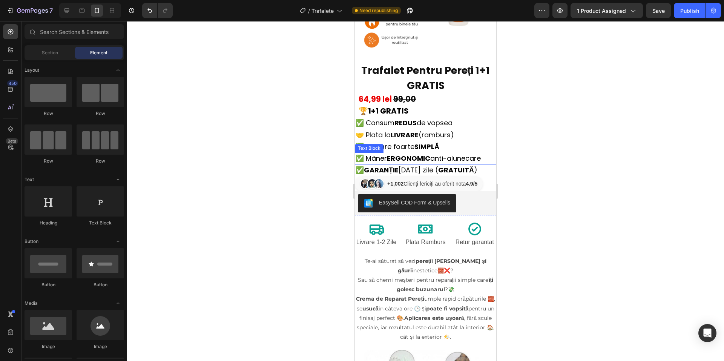
click at [430, 154] on strong "ERGONOMIC" at bounding box center [408, 158] width 43 height 9
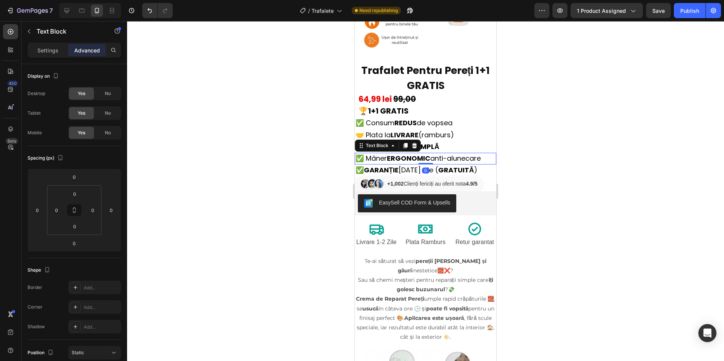
click at [430, 154] on strong "ERGONOMIC" at bounding box center [408, 158] width 43 height 9
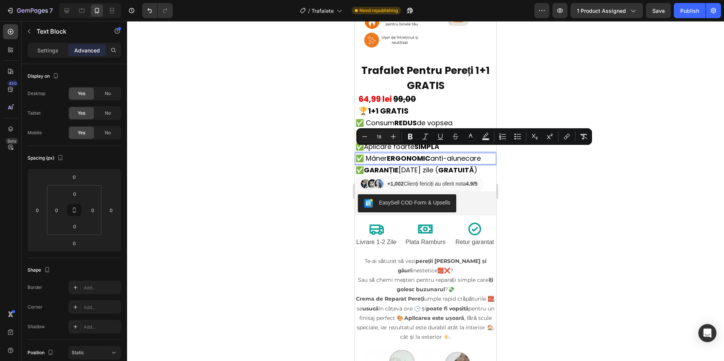
click at [425, 154] on strong "ERGONOMIC" at bounding box center [408, 158] width 43 height 9
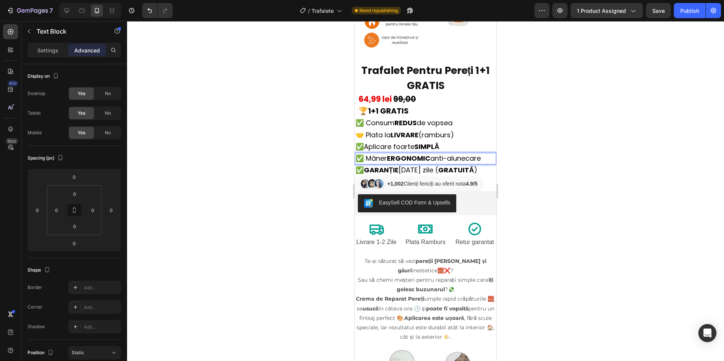
drag, startPoint x: 487, startPoint y: 154, endPoint x: 384, endPoint y: 155, distance: 103.8
click at [372, 154] on span "✅ Mâner ERGONOMIC anti-alunecare" at bounding box center [418, 158] width 125 height 9
click at [430, 154] on p "✅ Poate fi refolosit" at bounding box center [426, 159] width 140 height 10
click at [429, 154] on p "✅ Poate fi refolosit" at bounding box center [426, 159] width 140 height 10
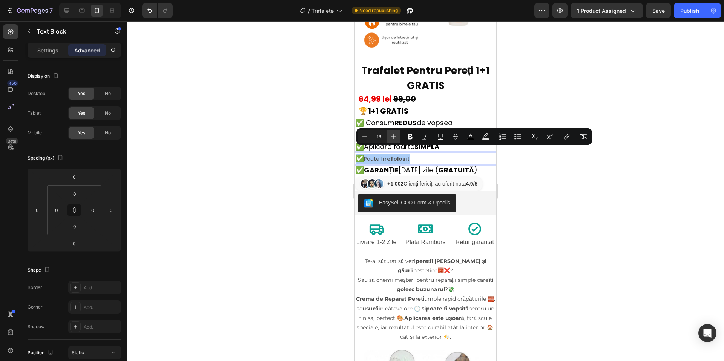
click at [395, 138] on icon "Editor contextual toolbar" at bounding box center [394, 137] width 8 height 8
click at [366, 135] on icon "Editor contextual toolbar" at bounding box center [365, 137] width 8 height 8
type input "18"
click at [435, 154] on p "✅ Poate fi refolosit" at bounding box center [426, 159] width 140 height 10
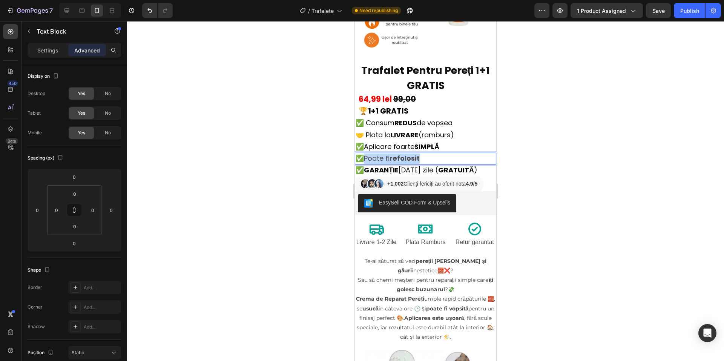
drag, startPoint x: 429, startPoint y: 151, endPoint x: 370, endPoint y: 154, distance: 59.3
click at [370, 154] on p "✅ Poate fi refolosit" at bounding box center [426, 159] width 140 height 10
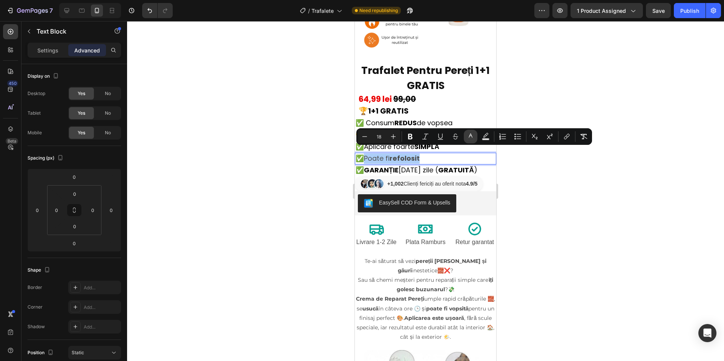
click at [466, 136] on button "color" at bounding box center [471, 137] width 14 height 14
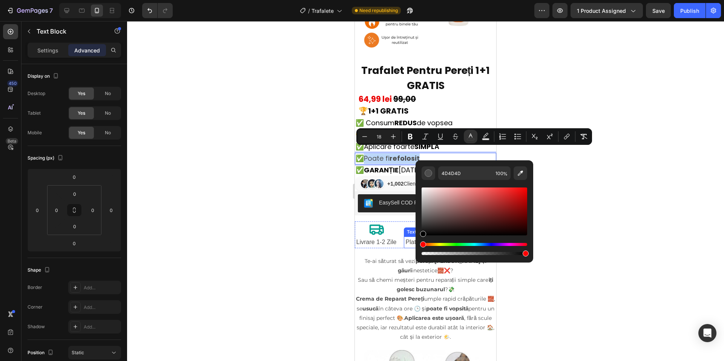
type input "000000"
drag, startPoint x: 780, startPoint y: 242, endPoint x: 790, endPoint y: 261, distance: 21.3
click at [612, 190] on div at bounding box center [425, 191] width 597 height 340
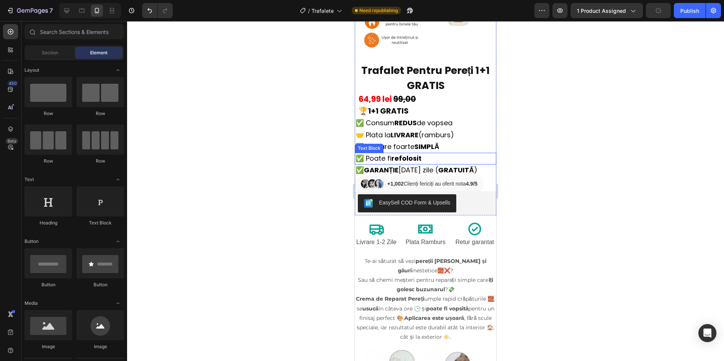
click at [430, 154] on p "✅ Poate fi refolosit" at bounding box center [426, 159] width 140 height 10
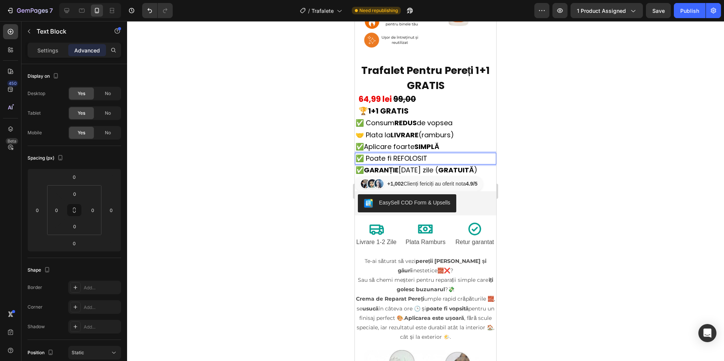
click at [445, 154] on p "✅ Poate fi REFOLOSIT" at bounding box center [426, 159] width 140 height 10
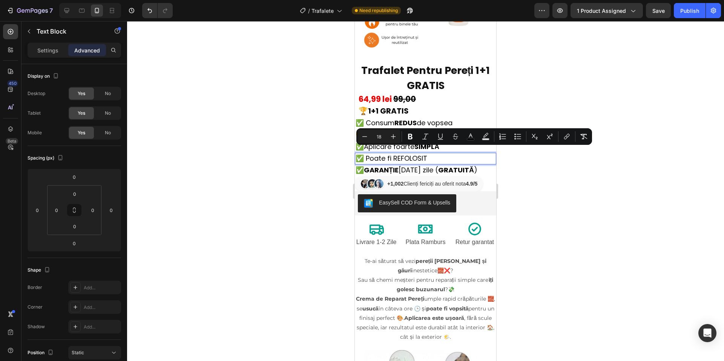
drag, startPoint x: 437, startPoint y: 152, endPoint x: 397, endPoint y: 152, distance: 40.4
click at [397, 154] on p "✅ Poate fi REFOLOSIT" at bounding box center [426, 159] width 140 height 10
click at [406, 138] on button "Bold" at bounding box center [411, 137] width 14 height 14
click at [550, 188] on div at bounding box center [425, 191] width 597 height 340
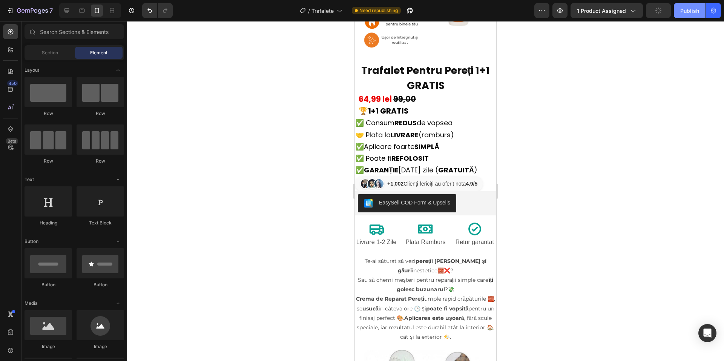
click at [696, 9] on div "Publish" at bounding box center [690, 11] width 19 height 8
click at [15, 7] on div "7" at bounding box center [29, 10] width 46 height 9
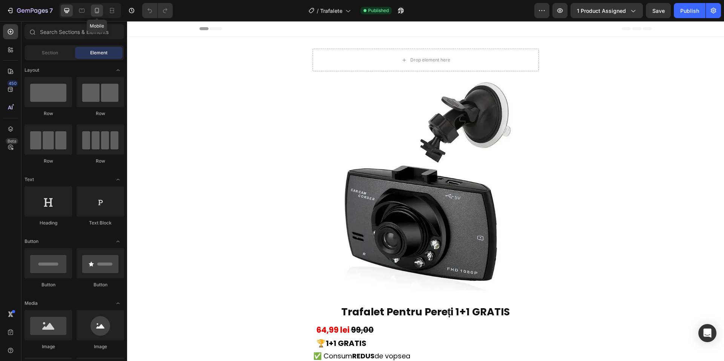
click at [98, 14] on icon at bounding box center [97, 11] width 8 height 8
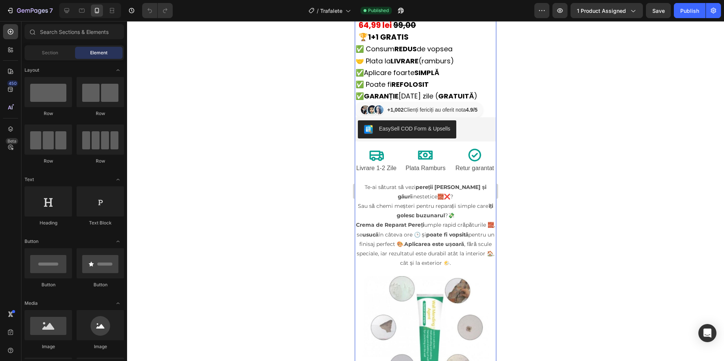
scroll to position [226, 0]
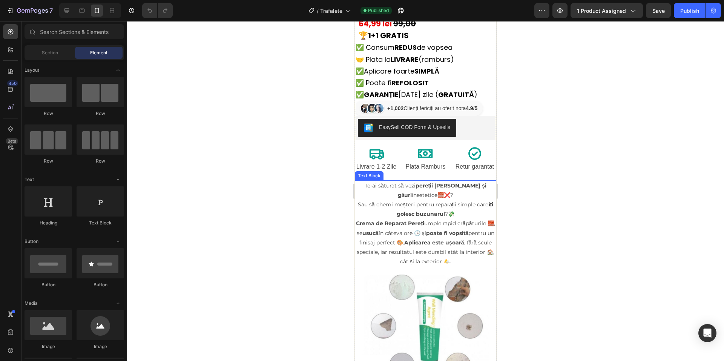
click at [440, 228] on p "Crema de Reparat Pereți umple rapid crăpăturile 🧱, se usucă în câteva ore 🕒 și …" at bounding box center [426, 243] width 140 height 48
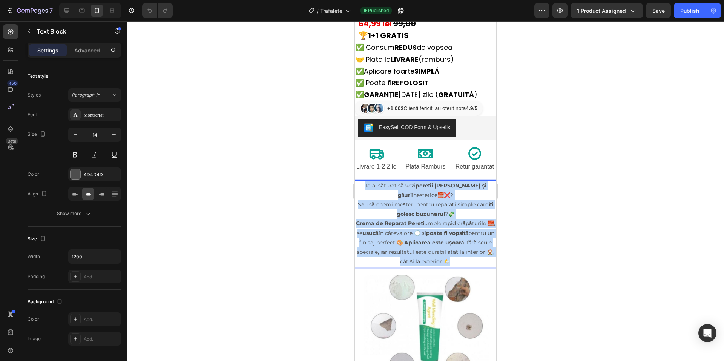
drag, startPoint x: 361, startPoint y: 189, endPoint x: 481, endPoint y: 265, distance: 141.4
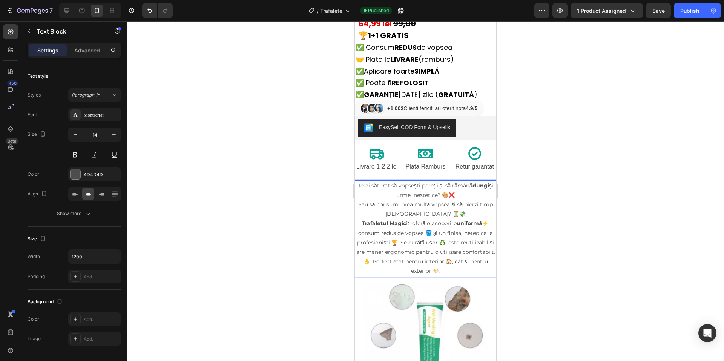
click at [416, 235] on p "Trafaletul Magic îți oferă o acoperire uniformă ⚡, consum redus de vopsea 🪣 și …" at bounding box center [426, 247] width 140 height 57
click at [417, 235] on p "Trafaletul Magic îți oferă o acoperire uniformă ⚡, consum redus de vopsea 🪣 și …" at bounding box center [426, 247] width 140 height 57
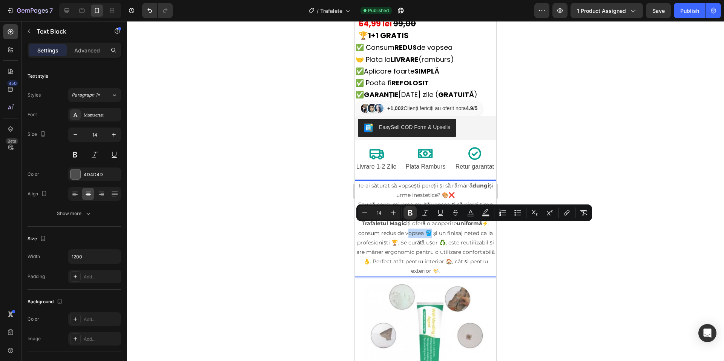
click at [417, 234] on p "Trafaletul Magic îți oferă o acoperire uniformă ⚡, consum redus de vopsea 🪣 și …" at bounding box center [426, 247] width 140 height 57
click at [393, 227] on strong "Trafaletul Magic" at bounding box center [384, 223] width 45 height 7
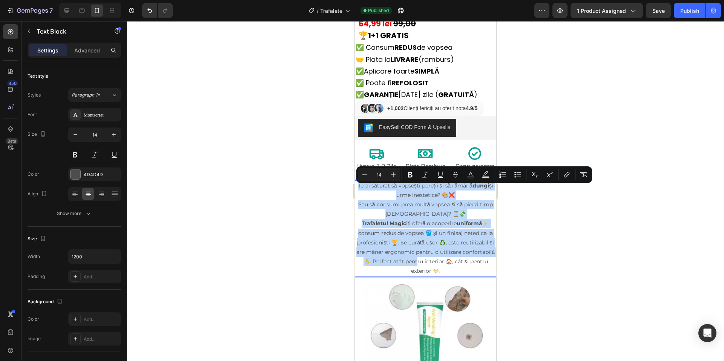
drag, startPoint x: 357, startPoint y: 190, endPoint x: 496, endPoint y: 272, distance: 160.9
click at [474, 271] on div "Te-ai săturat să vopsești pereții și să rămână dungi și urme inestetice? 🎨❌ Sau…" at bounding box center [425, 228] width 141 height 97
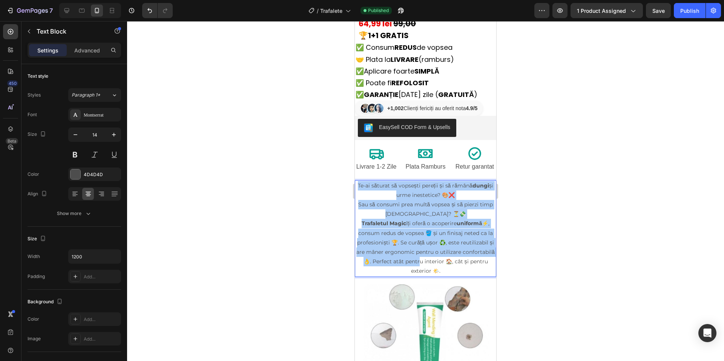
drag, startPoint x: 554, startPoint y: 262, endPoint x: 564, endPoint y: 266, distance: 10.7
click at [553, 263] on div at bounding box center [425, 191] width 597 height 340
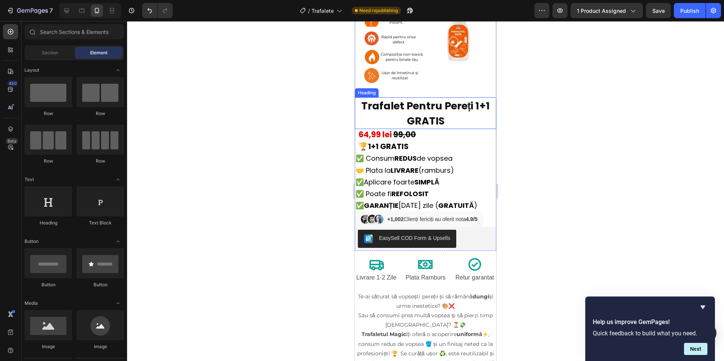
scroll to position [75, 0]
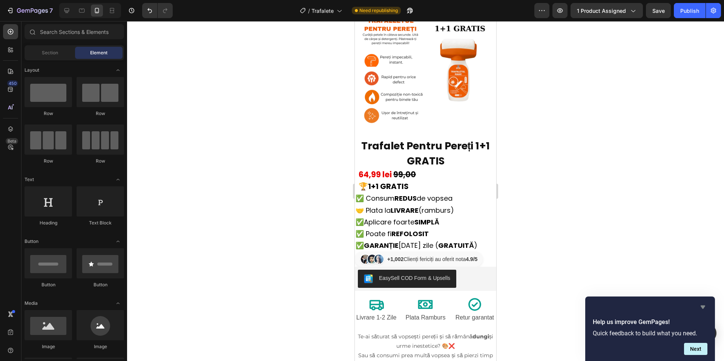
click at [703, 304] on icon "Hide survey" at bounding box center [703, 307] width 9 height 9
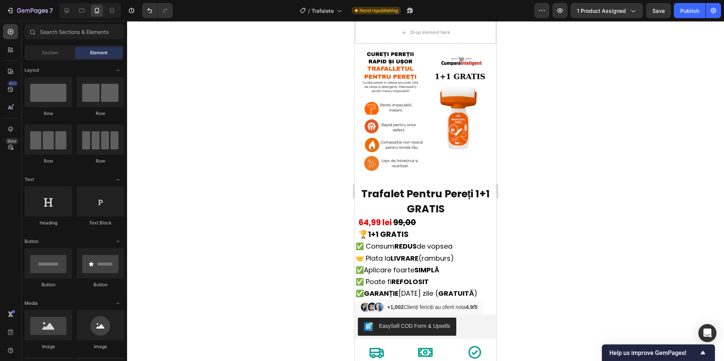
scroll to position [31, 0]
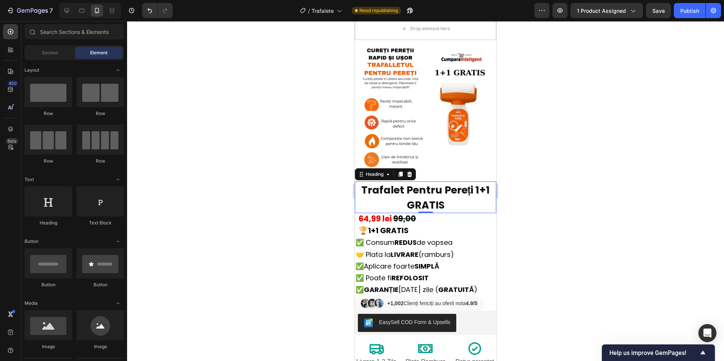
click at [440, 193] on span "Trafalet Pentru Pereți 1+1 GRATIS" at bounding box center [425, 197] width 129 height 29
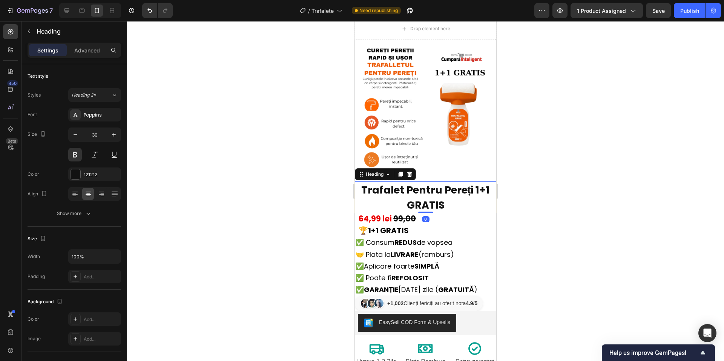
click at [669, 192] on div at bounding box center [425, 191] width 597 height 340
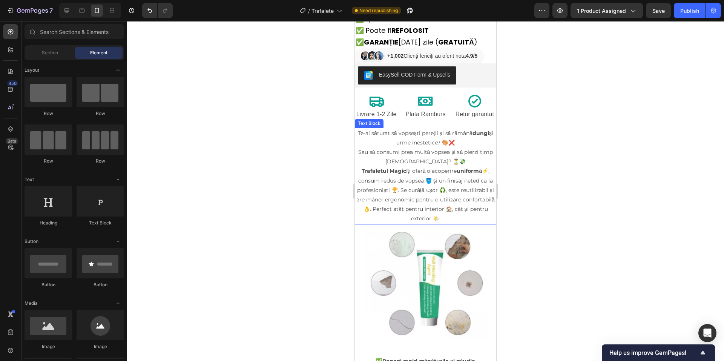
scroll to position [258, 0]
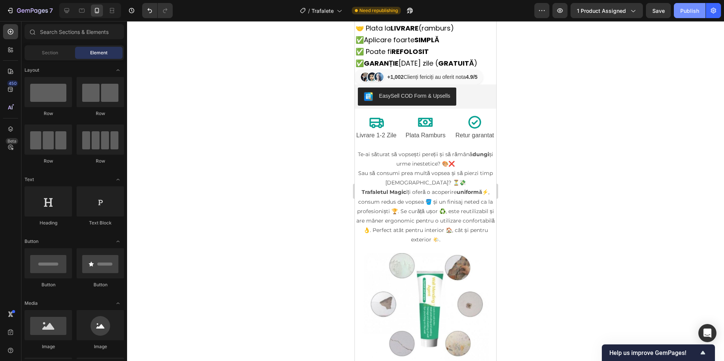
click at [686, 7] on div "Publish" at bounding box center [690, 11] width 19 height 8
click at [44, 15] on button "7" at bounding box center [29, 10] width 53 height 15
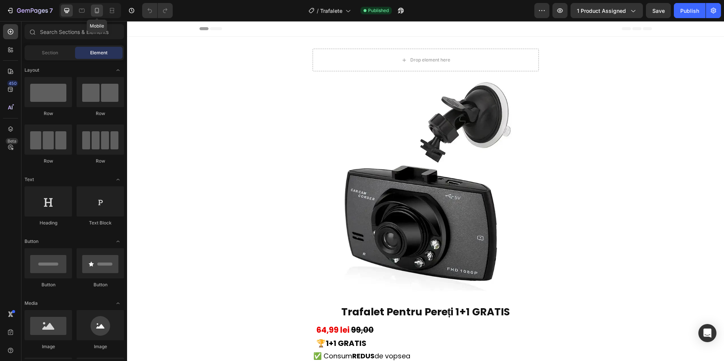
click at [100, 13] on icon at bounding box center [97, 11] width 8 height 8
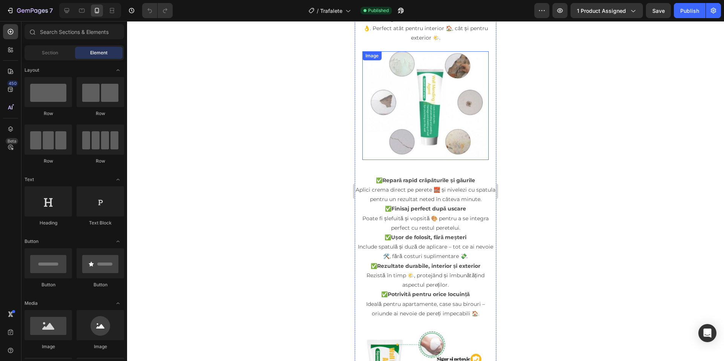
scroll to position [453, 0]
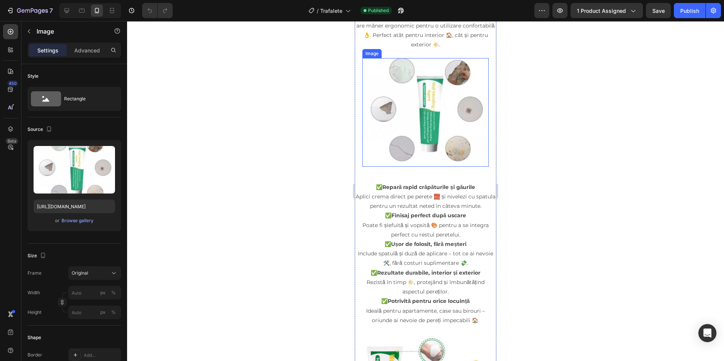
click at [414, 137] on img at bounding box center [426, 112] width 126 height 109
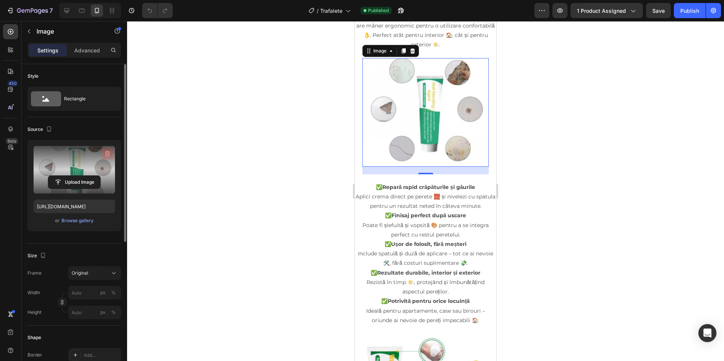
click at [106, 151] on icon "button" at bounding box center [108, 154] width 8 height 8
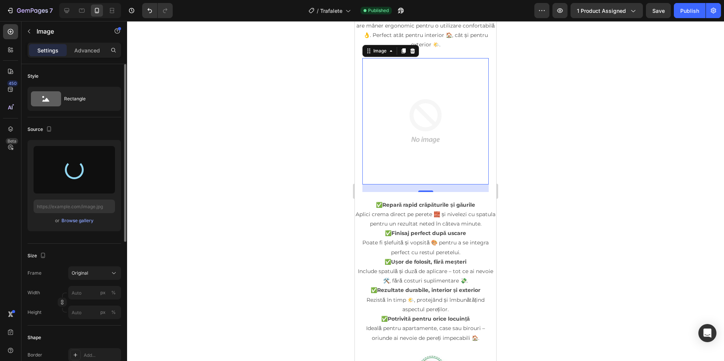
type input "https://cdn.shopify.com/s/files/1/0927/5018/4823/files/gempages_574244988808856…"
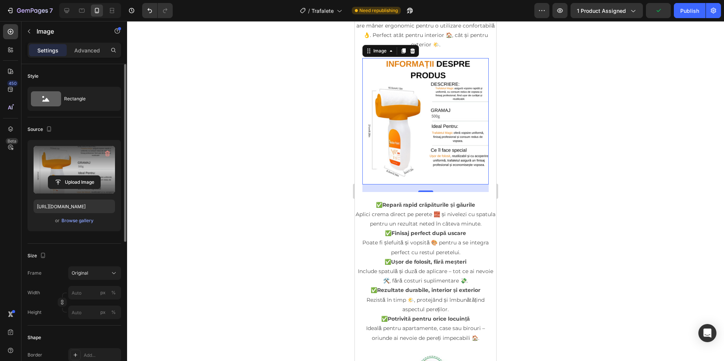
click at [656, 264] on div at bounding box center [425, 191] width 597 height 340
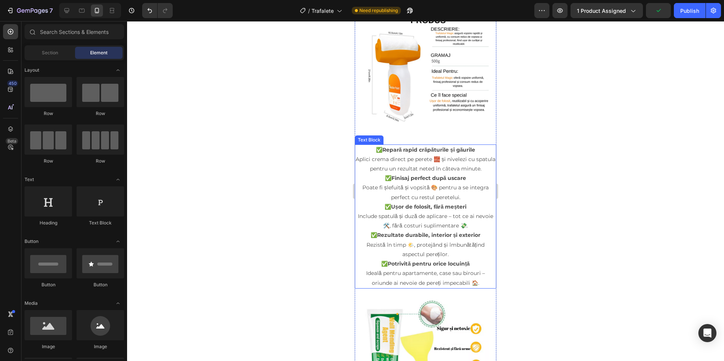
scroll to position [528, 0]
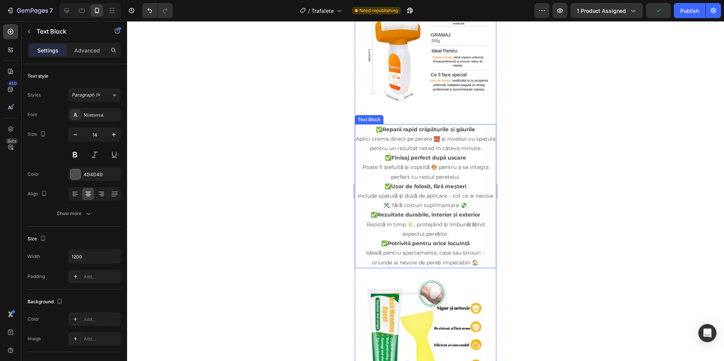
click at [426, 178] on p "✅ Finisaj perfect după uscare Poate fi șlefuită și vopsită 🎨 pentru a se integr…" at bounding box center [426, 167] width 140 height 29
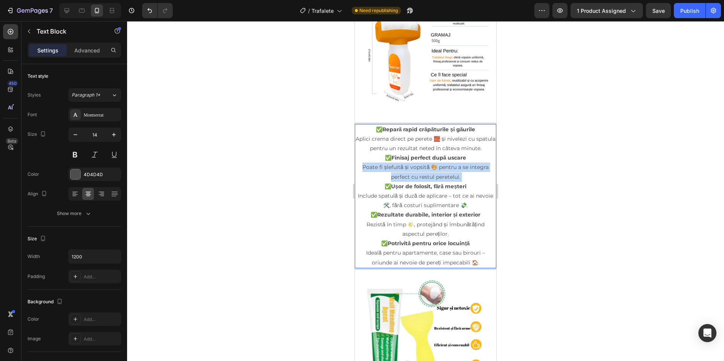
click at [426, 178] on p "✅ Finisaj perfect după uscare Poate fi șlefuită și vopsită 🎨 pentru a se integr…" at bounding box center [426, 167] width 140 height 29
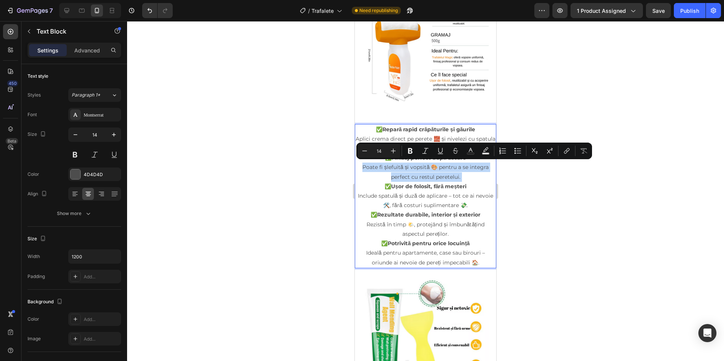
click at [426, 178] on p "✅ Finisaj perfect după uscare Poate fi șlefuită și vopsită 🎨 pentru a se integr…" at bounding box center [426, 167] width 140 height 29
click at [425, 177] on p "✅ Finisaj perfect după uscare Poate fi șlefuită și vopsită 🎨 pentru a se integr…" at bounding box center [426, 167] width 140 height 29
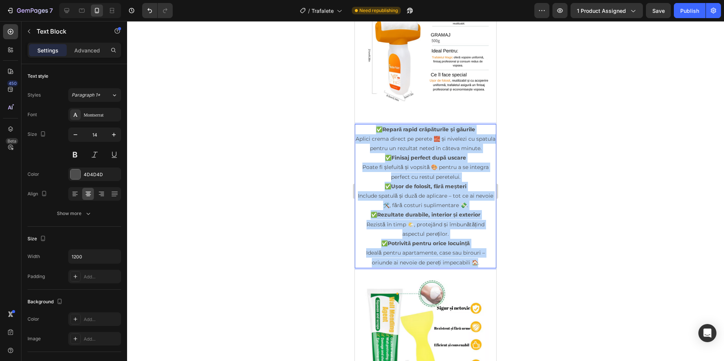
drag, startPoint x: 372, startPoint y: 129, endPoint x: 474, endPoint y: 260, distance: 166.5
click at [474, 260] on div "✅ Repară rapid crăpăturile și găurile Aplici crema direct pe perete 🧱 și nivele…" at bounding box center [425, 196] width 141 height 144
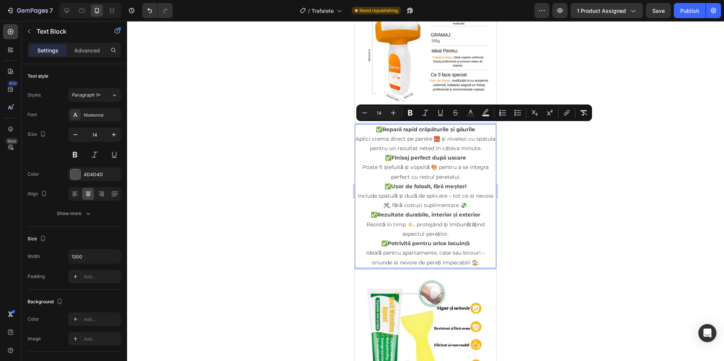
drag, startPoint x: 489, startPoint y: 258, endPoint x: 475, endPoint y: 263, distance: 14.0
click at [491, 258] on html "iPhone 13 Mini ( 375 px) iPhone 13 Mini iPhone 13 Pro iPhone 11 Pro Max iPhone …" at bounding box center [425, 185] width 141 height 1384
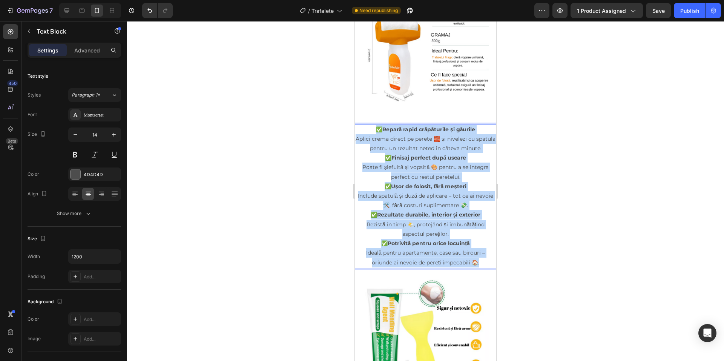
drag, startPoint x: 373, startPoint y: 127, endPoint x: 494, endPoint y: 247, distance: 170.7
click at [489, 264] on div "✅ Repară rapid crăpăturile și găurile Aplici crema direct pe perete 🧱 și nivele…" at bounding box center [425, 196] width 141 height 144
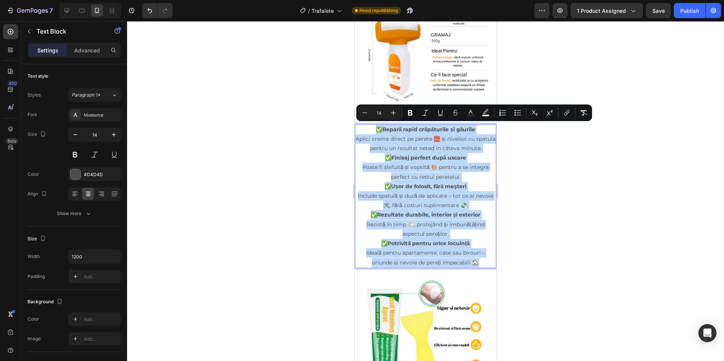
copy div "✅ Repară rapid crăpăturile și găurile Aplici crema direct pe perete 🧱 și nivele…"
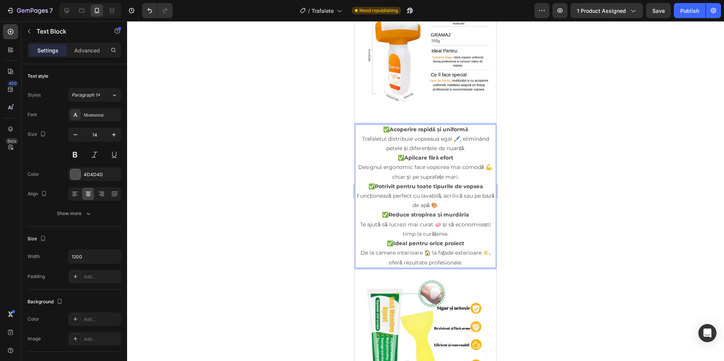
click at [715, 116] on div at bounding box center [425, 191] width 597 height 340
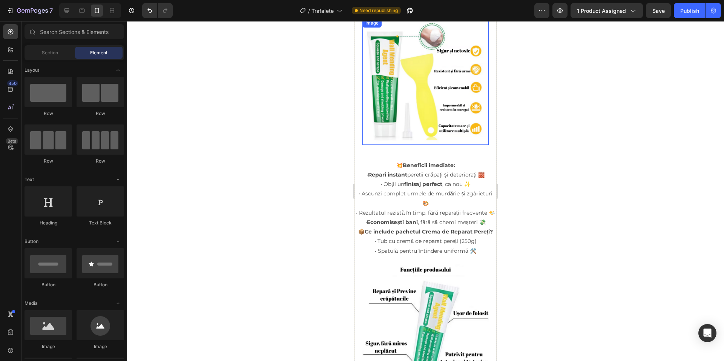
scroll to position [755, 0]
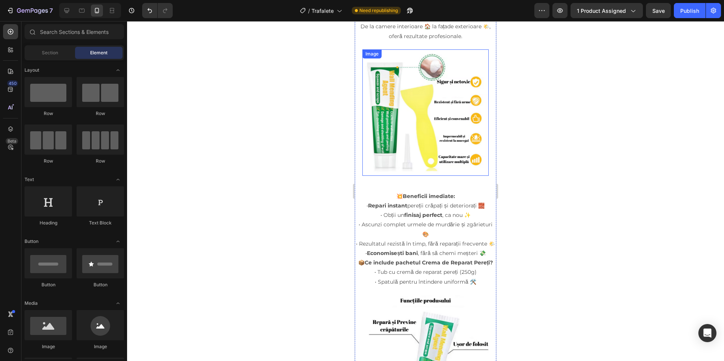
click at [427, 112] on img at bounding box center [426, 112] width 126 height 126
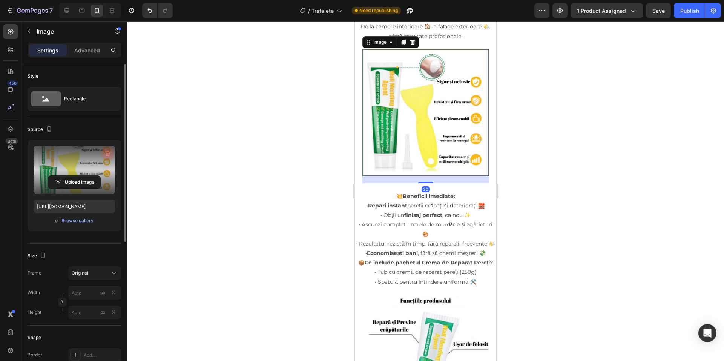
click at [109, 150] on icon "button" at bounding box center [108, 154] width 8 height 8
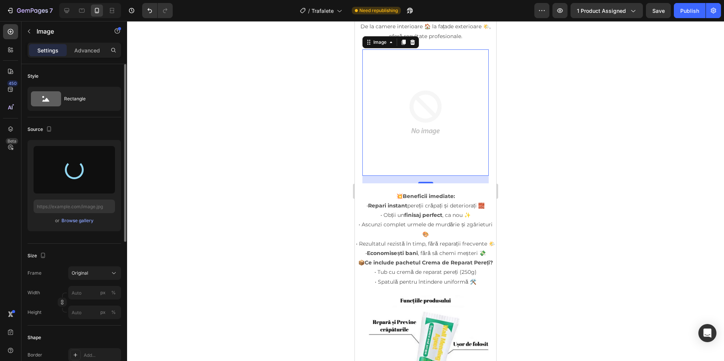
type input "https://cdn.shopify.com/s/files/1/0927/5018/4823/files/gempages_574244988808856…"
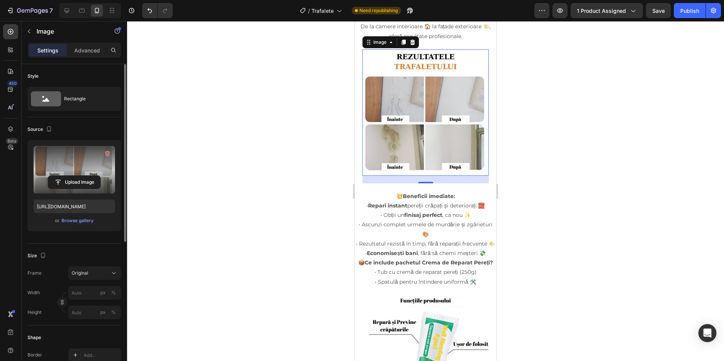
click at [610, 283] on div at bounding box center [425, 191] width 597 height 340
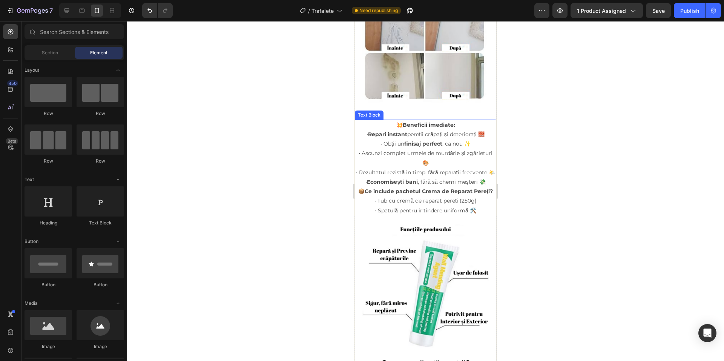
scroll to position [830, 0]
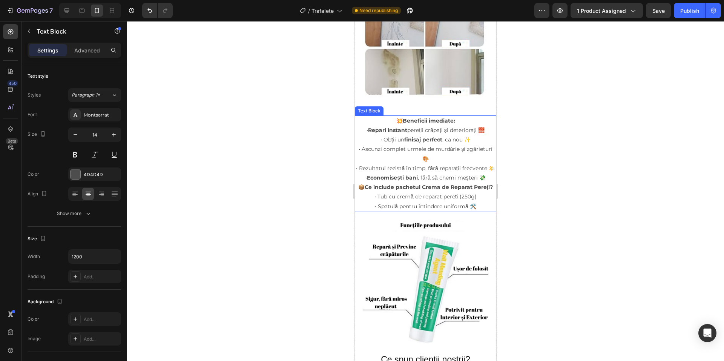
drag, startPoint x: 415, startPoint y: 164, endPoint x: 418, endPoint y: 159, distance: 6.1
click at [415, 164] on p "• Repari instant pereții crăpați și deteriorați 🧱 • Obții un finisaj perfect , …" at bounding box center [426, 154] width 140 height 57
click at [395, 116] on p "💥 Beneficii imediate:" at bounding box center [426, 120] width 140 height 9
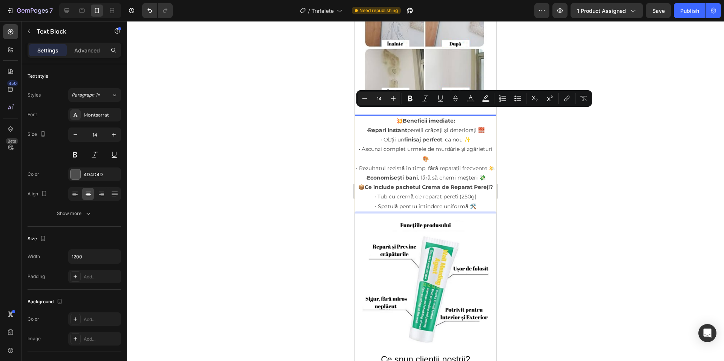
click at [404, 126] on p "• Repari instant pereții crăpați și deteriorați 🧱 • Obții un finisaj perfect , …" at bounding box center [426, 154] width 140 height 57
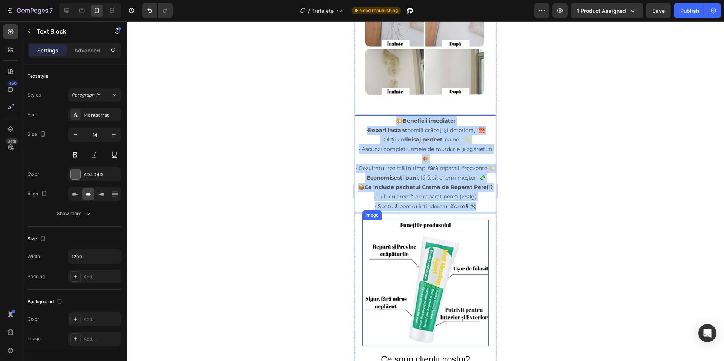
drag, startPoint x: 396, startPoint y: 114, endPoint x: 485, endPoint y: 237, distance: 151.2
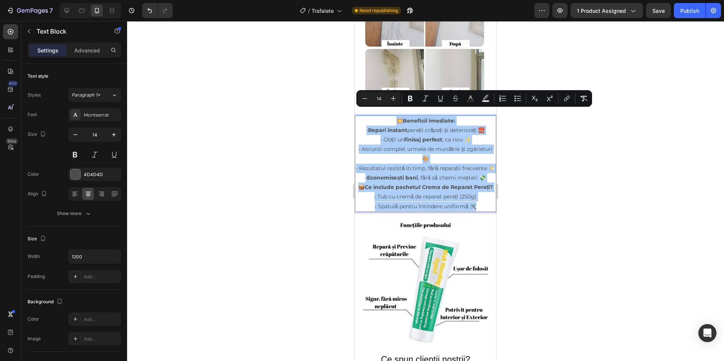
click at [551, 211] on div at bounding box center [425, 191] width 597 height 340
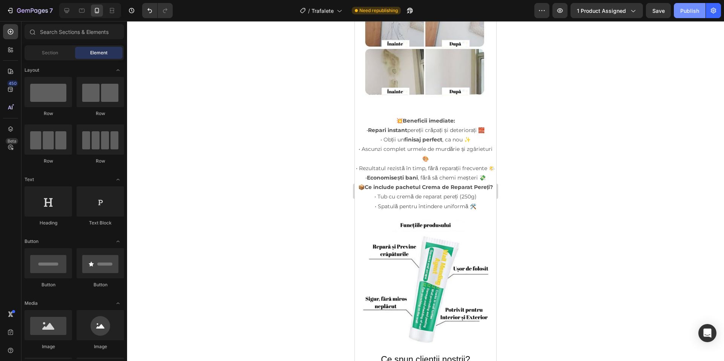
click at [688, 7] on div "Publish" at bounding box center [690, 11] width 19 height 8
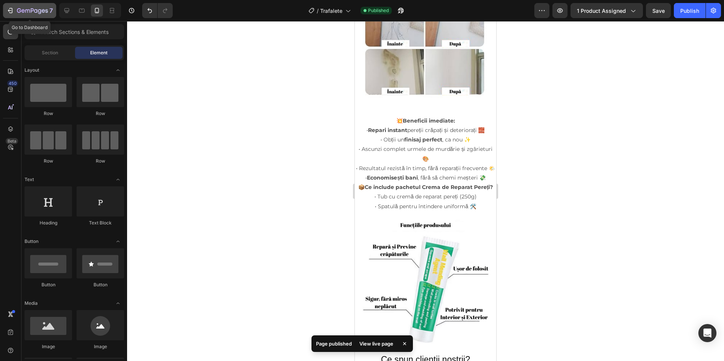
click at [43, 9] on icon "button" at bounding box center [32, 11] width 31 height 6
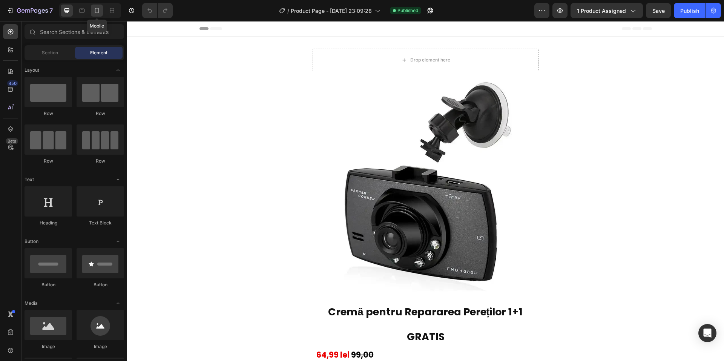
click at [92, 12] on div at bounding box center [97, 11] width 12 height 12
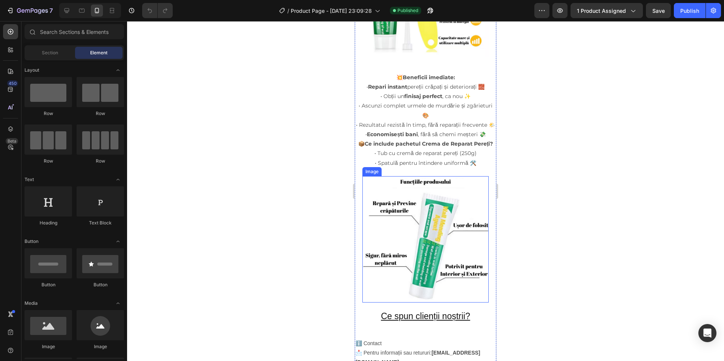
scroll to position [810, 0]
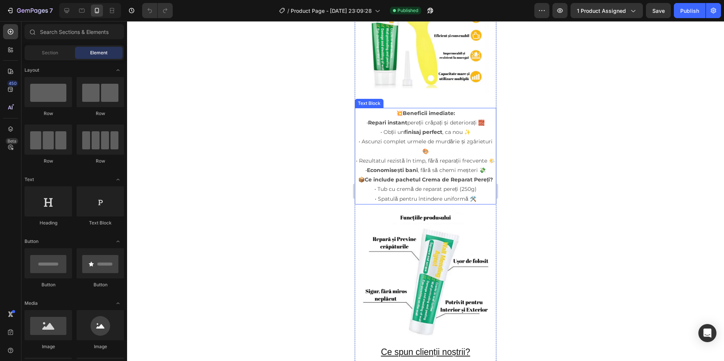
click at [469, 202] on p "• Tub cu cremă de reparat pereți (250g) • Spatulă pentru întindere uniformă 🛠️" at bounding box center [426, 193] width 140 height 19
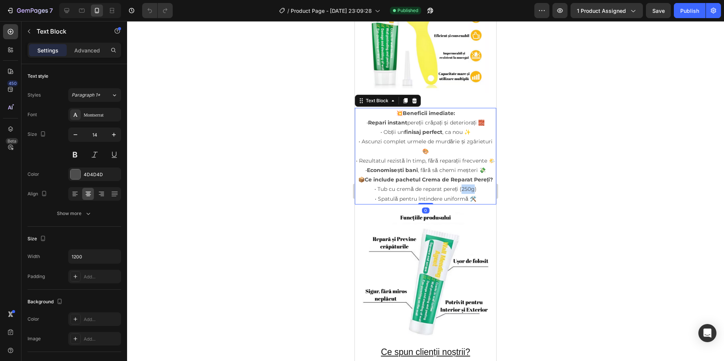
click at [469, 202] on p "• Tub cu cremă de reparat pereți (250g) • Spatulă pentru întindere uniformă 🛠️" at bounding box center [426, 193] width 140 height 19
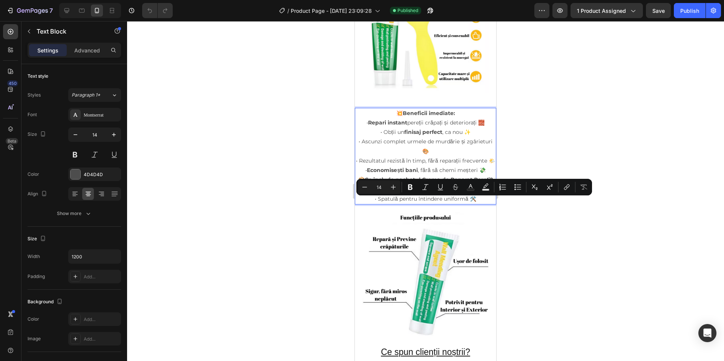
click at [469, 202] on p "• Tub cu cremă de reparat pereți (250g) • Spatulă pentru întindere uniformă 🛠️" at bounding box center [426, 193] width 140 height 19
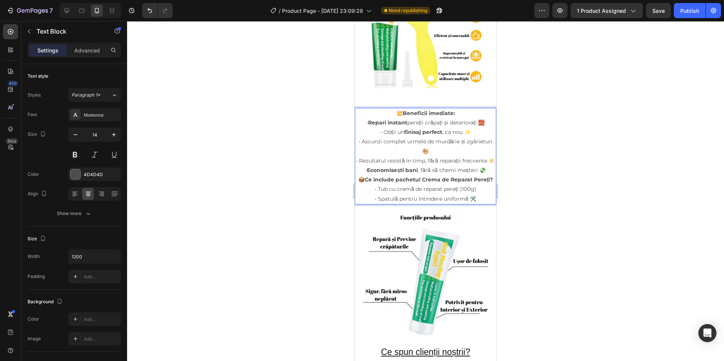
click at [472, 203] on p "• Tub cu cremă de reparat pereți (100g) • Spatulă pentru întindere uniformă 🛠️" at bounding box center [426, 193] width 140 height 19
click at [473, 203] on p "• Tub cu cremă de reparat pereți ) • Spatulă pentru întindere uniformă 🛠️" at bounding box center [426, 193] width 140 height 19
click at [579, 180] on div at bounding box center [425, 191] width 597 height 340
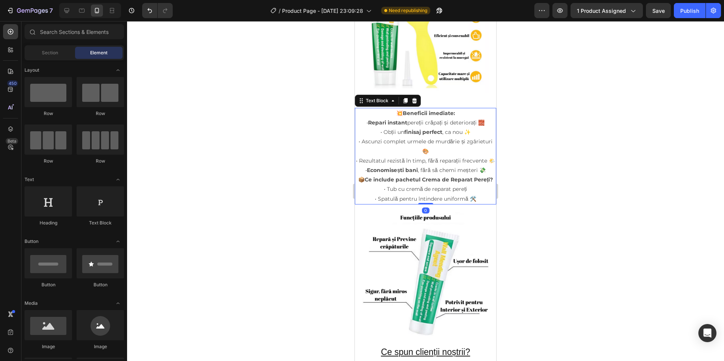
click at [474, 203] on p "• Tub cu cremă de reparat pereți • Spatulă pentru întindere uniformă 🛠️" at bounding box center [426, 193] width 140 height 19
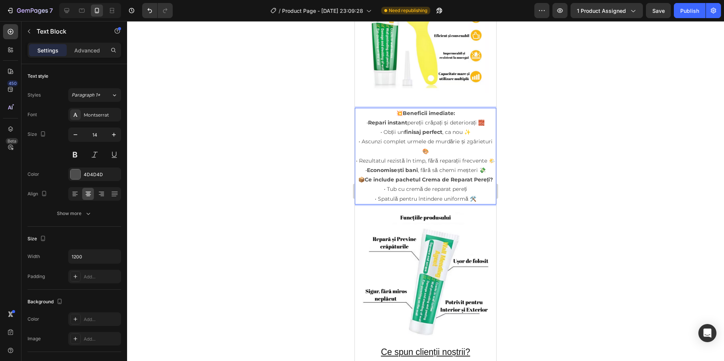
click at [474, 203] on p "• Tub cu cremă de reparat pereți • Spatulă pentru întindere uniformă 🛠️" at bounding box center [426, 193] width 140 height 19
click at [690, 19] on div "7 Version history / Product Page - Apr 28, 23:09:28 Need republishing Preview 1…" at bounding box center [362, 11] width 724 height 22
click at [690, 18] on button "Publish" at bounding box center [690, 10] width 32 height 15
click at [474, 203] on p "• Tub cu cremă de reparat pereți • Spatulă pentru întindere uniformă 🛠️" at bounding box center [426, 193] width 140 height 19
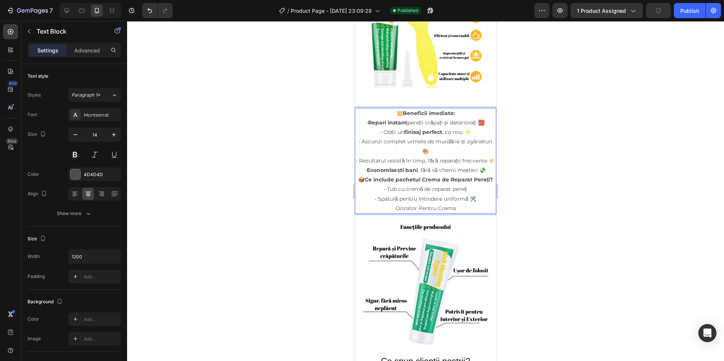
click at [390, 213] on p "Dozator Pentru Crema" at bounding box center [426, 208] width 140 height 9
drag, startPoint x: 375, startPoint y: 210, endPoint x: 475, endPoint y: 212, distance: 99.6
click at [475, 203] on p "• Tub cu cremă de reparat pereți • Spatulă pentru întindere uniformă 🛠️" at bounding box center [426, 193] width 140 height 19
click at [407, 214] on div "💥 Beneficii imediate: • Repari instant pereții crăpați și deteriorați 🧱 • Obții…" at bounding box center [425, 161] width 141 height 106
drag, startPoint x: 390, startPoint y: 221, endPoint x: 459, endPoint y: 223, distance: 69.1
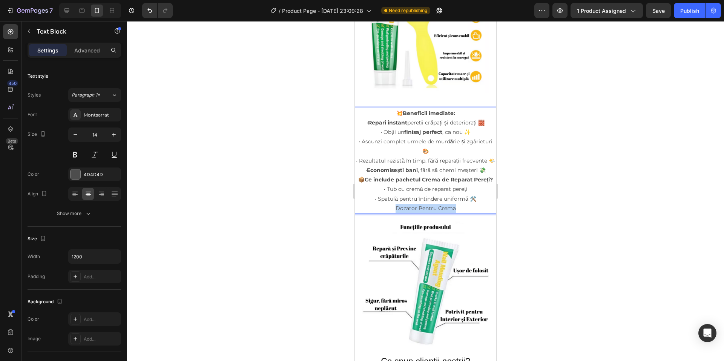
click at [459, 213] on p "Dozator Pentru Crema" at bounding box center [426, 208] width 140 height 9
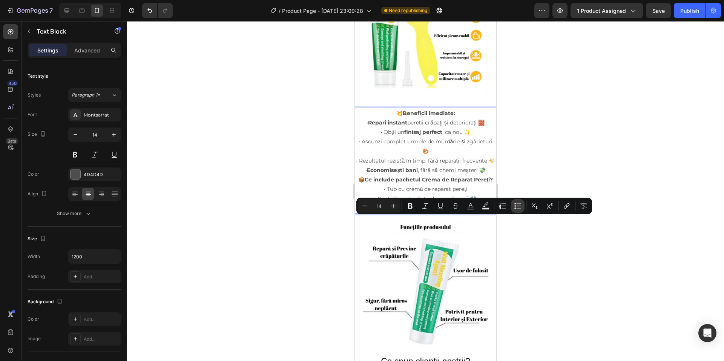
click at [521, 209] on icon "Editor contextual toolbar" at bounding box center [518, 206] width 8 height 8
type input "14"
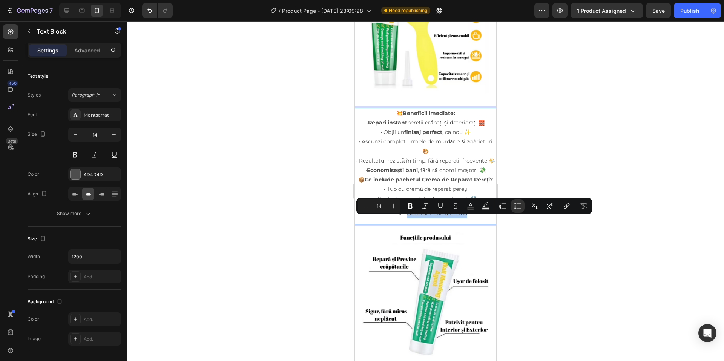
click at [527, 246] on div at bounding box center [425, 191] width 597 height 340
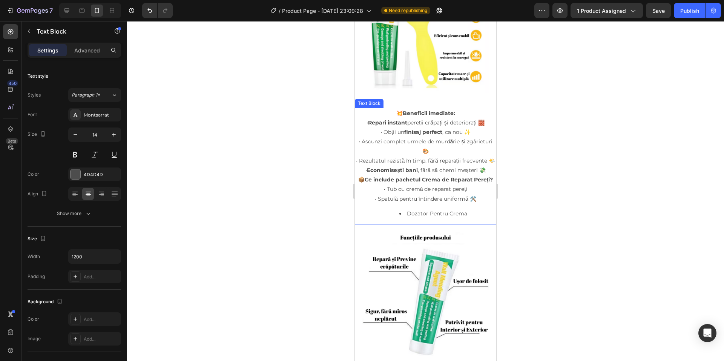
click at [460, 218] on li "Dozator Pentru Crema" at bounding box center [433, 213] width 125 height 9
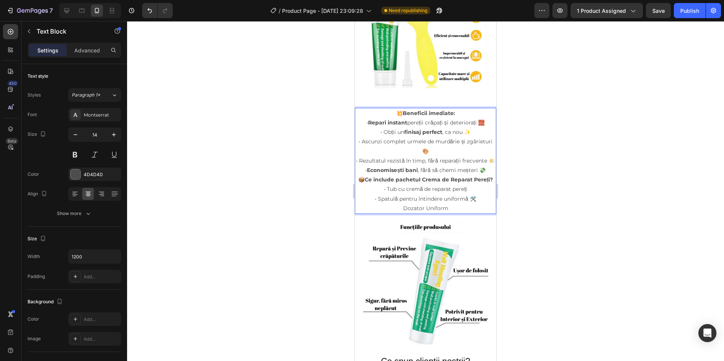
click at [517, 233] on div at bounding box center [425, 191] width 597 height 340
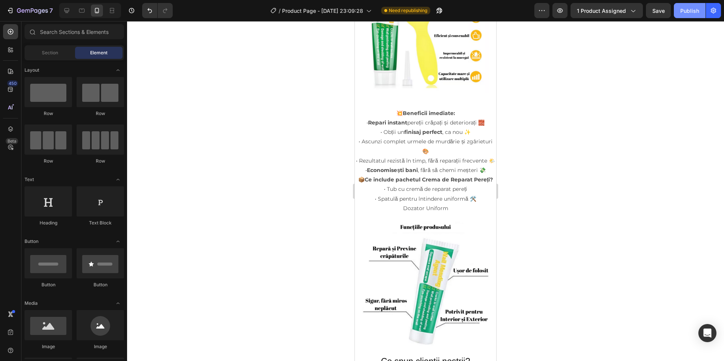
click at [690, 12] on div "Publish" at bounding box center [690, 11] width 19 height 8
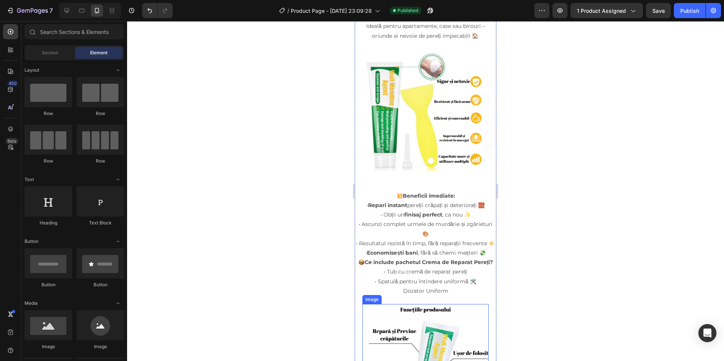
scroll to position [717, 0]
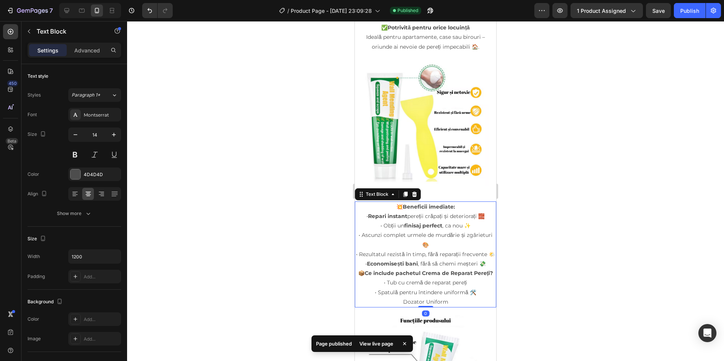
click at [469, 294] on p "• Tub cu cremă de reparat pereți • Spatulă pentru întindere uniformă 🛠️" at bounding box center [426, 287] width 140 height 19
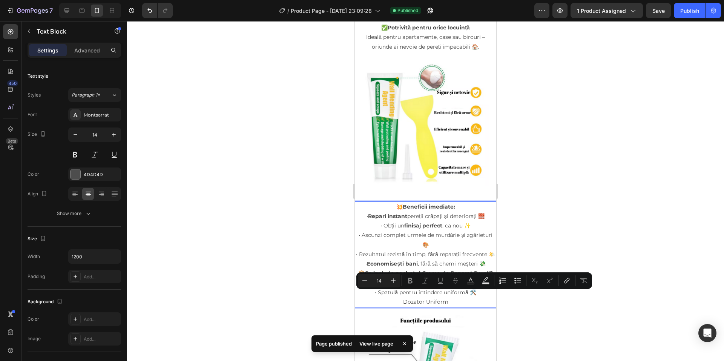
click at [472, 295] on p "• Tub cu cremă de reparat pereți • Spatulă pentru întindere uniformă 🛠️" at bounding box center [426, 287] width 140 height 19
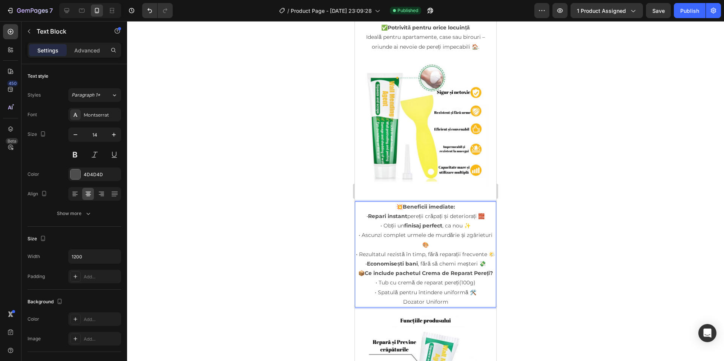
drag, startPoint x: 609, startPoint y: 199, endPoint x: 615, endPoint y: 216, distance: 18.3
click at [610, 204] on div at bounding box center [425, 191] width 597 height 340
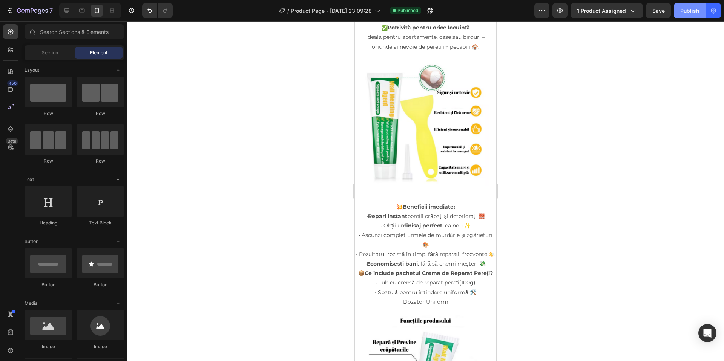
click at [683, 17] on button "Publish" at bounding box center [690, 10] width 32 height 15
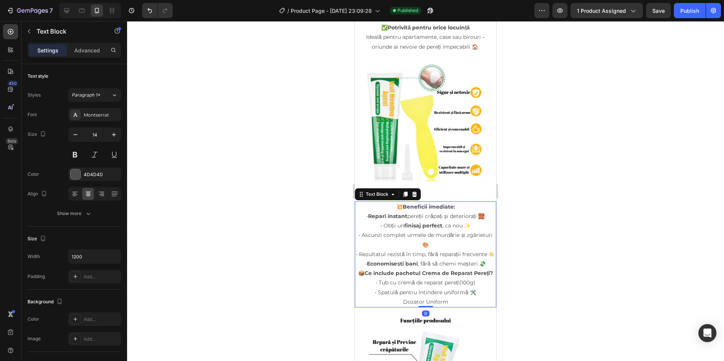
click at [468, 292] on p "• Tub cu cremă de reparat pereți(100g) • Spatulă pentru întindere uniformă 🛠️" at bounding box center [426, 287] width 140 height 19
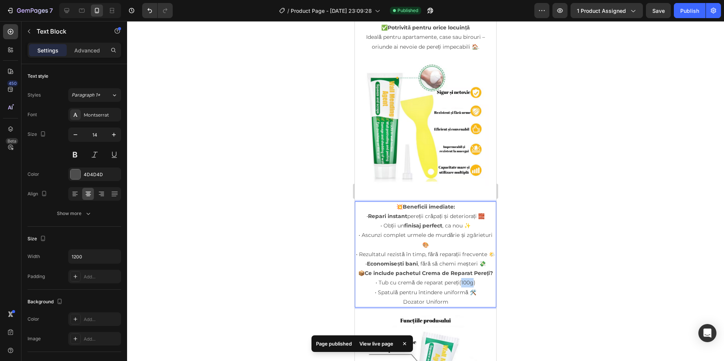
click at [468, 292] on p "• Tub cu cremă de reparat pereți(100g) • Spatulă pentru întindere uniformă 🛠️" at bounding box center [426, 287] width 140 height 19
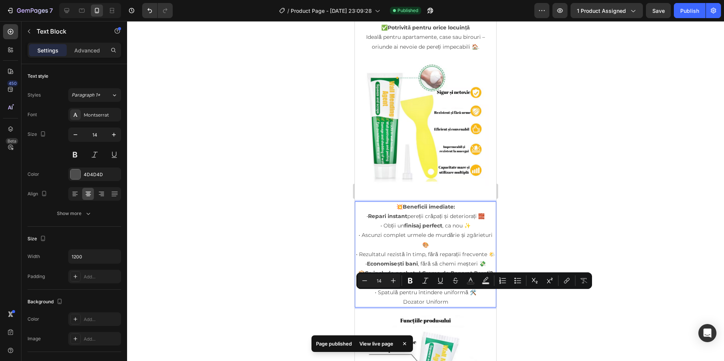
click at [468, 292] on p "• Tub cu cremă de reparat pereți(100g) • Spatulă pentru întindere uniformă 🛠️" at bounding box center [426, 287] width 140 height 19
click at [612, 223] on div at bounding box center [425, 191] width 597 height 340
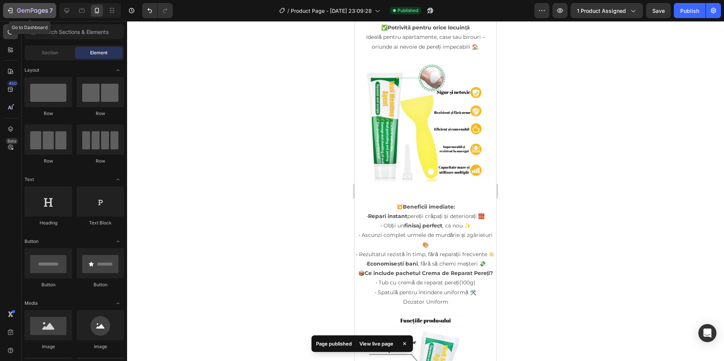
click at [41, 15] on div "7" at bounding box center [35, 10] width 36 height 9
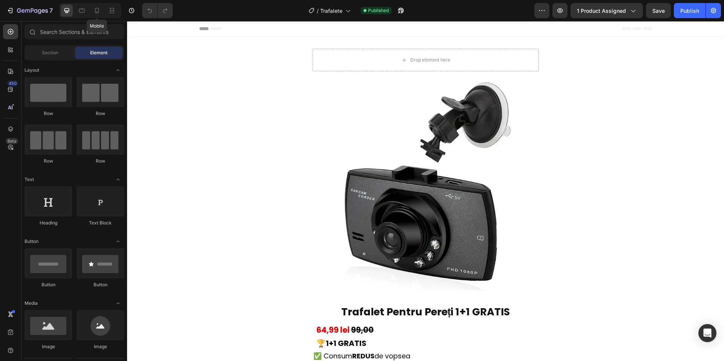
click at [103, 10] on div "Mobile" at bounding box center [90, 10] width 62 height 15
click at [100, 11] on icon at bounding box center [97, 11] width 8 height 8
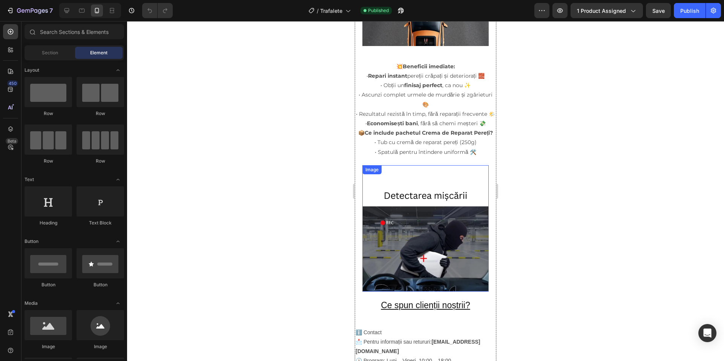
scroll to position [868, 0]
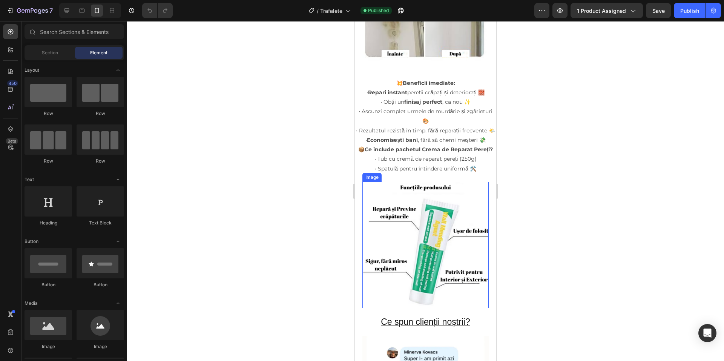
click at [416, 252] on img at bounding box center [426, 245] width 126 height 126
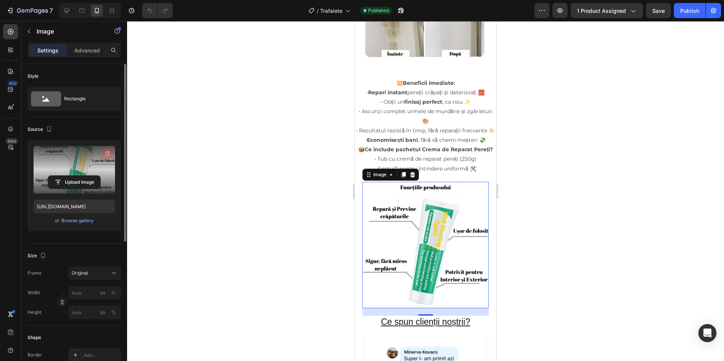
click at [109, 151] on icon "button" at bounding box center [108, 154] width 8 height 8
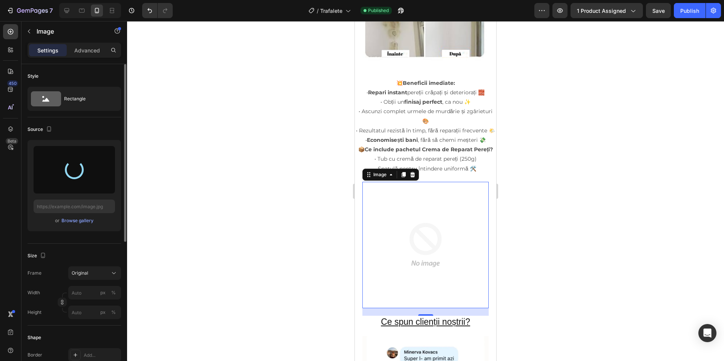
type input "[URL][DOMAIN_NAME]"
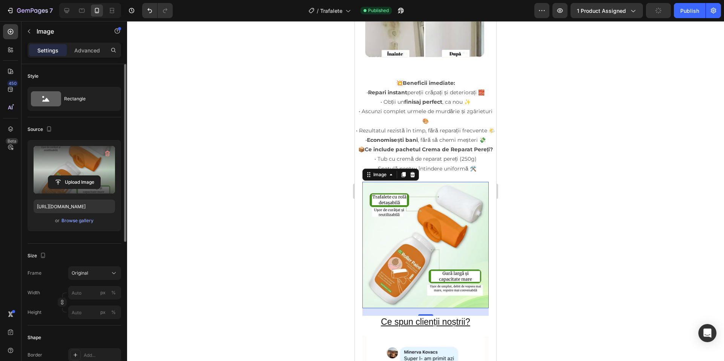
click at [556, 224] on div at bounding box center [425, 191] width 597 height 340
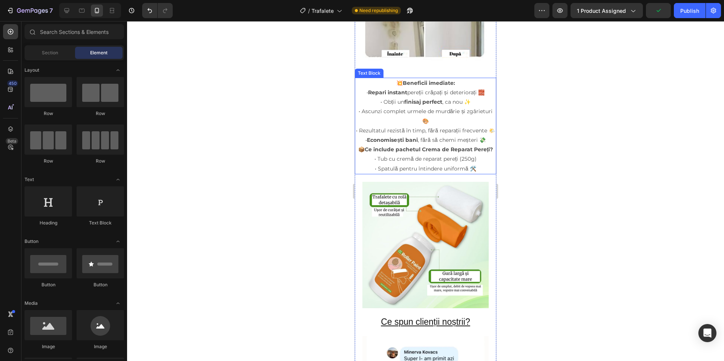
click at [417, 136] on p "• Repari instant pereții crăpați și deteriorați 🧱 • Obții un finisaj perfect , …" at bounding box center [426, 116] width 140 height 57
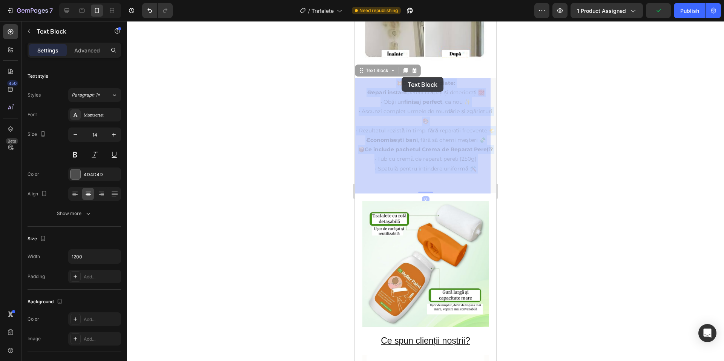
drag, startPoint x: 394, startPoint y: 77, endPoint x: 400, endPoint y: 77, distance: 6.0
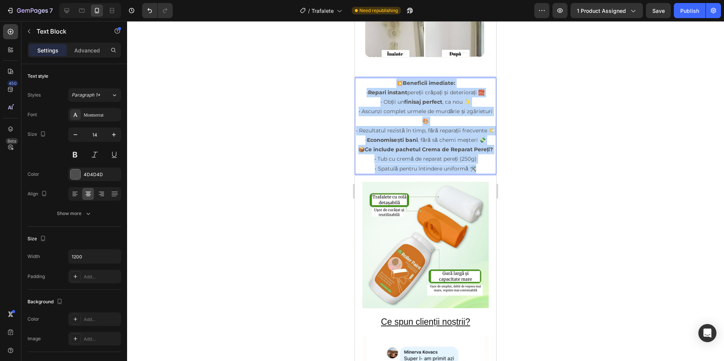
drag, startPoint x: 395, startPoint y: 75, endPoint x: 479, endPoint y: 181, distance: 134.8
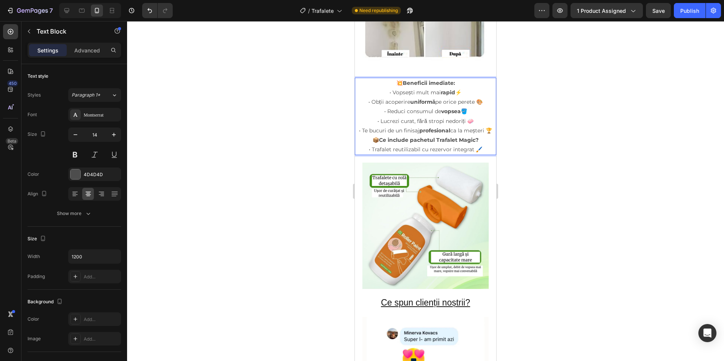
click at [579, 142] on div at bounding box center [425, 191] width 597 height 340
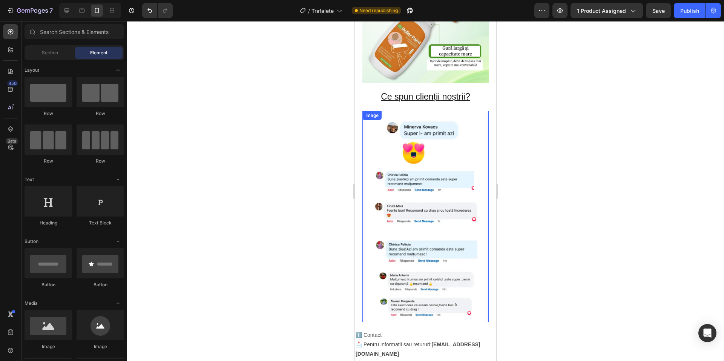
scroll to position [1072, 0]
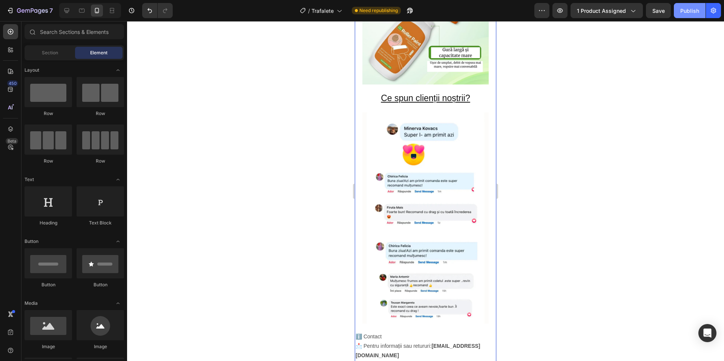
click at [687, 14] on button "Publish" at bounding box center [690, 10] width 32 height 15
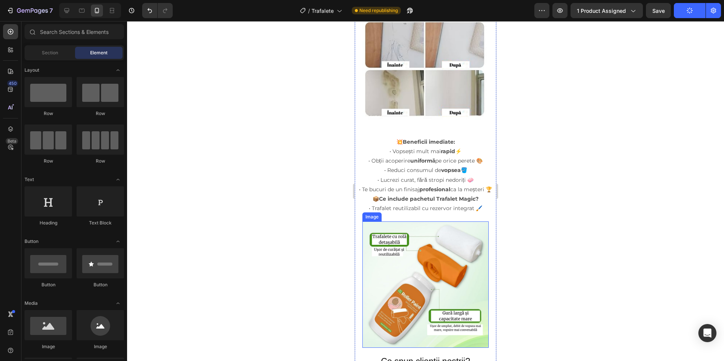
scroll to position [808, 0]
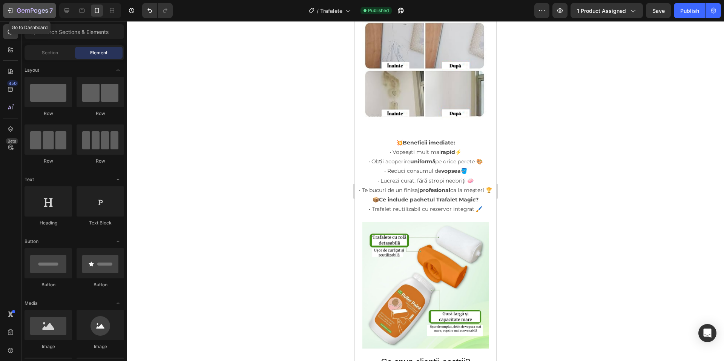
click at [27, 5] on button "7" at bounding box center [29, 10] width 53 height 15
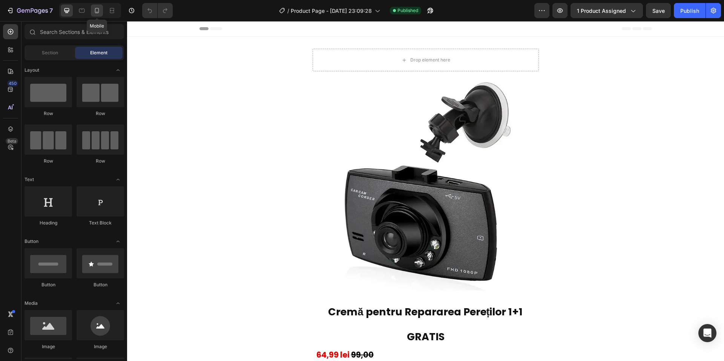
click at [96, 12] on icon at bounding box center [97, 11] width 8 height 8
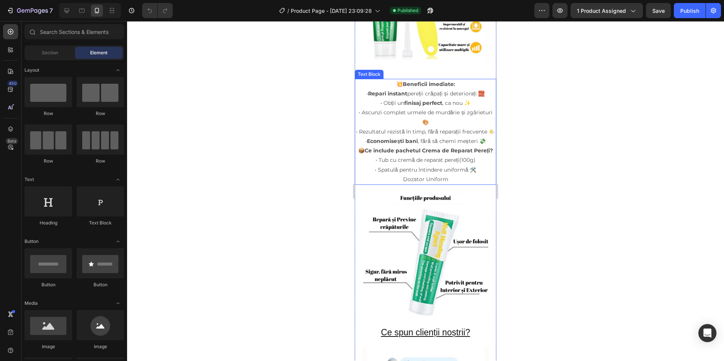
scroll to position [830, 0]
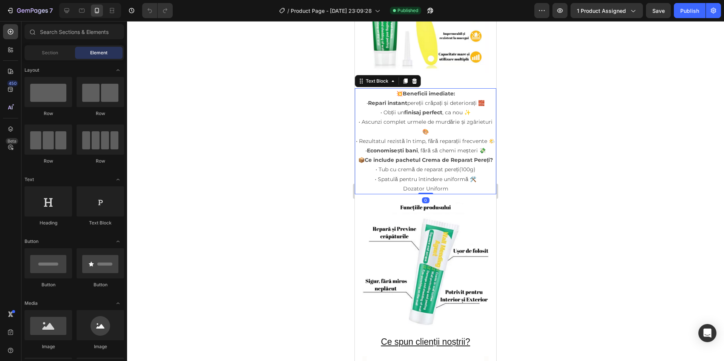
click at [474, 182] on p "• Tub cu cremă de reparat pereți(100g) • Spatulă pentru întindere uniformă 🛠️" at bounding box center [426, 174] width 140 height 19
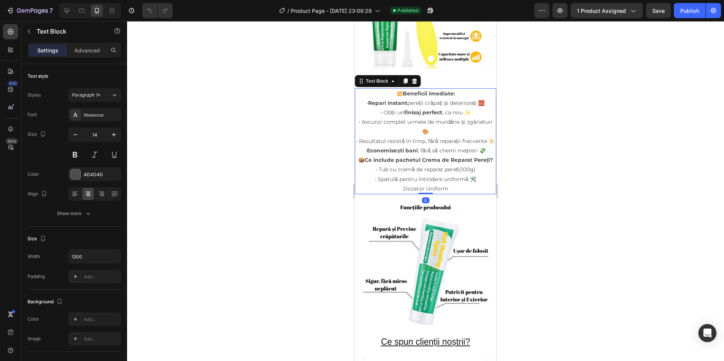
click at [474, 182] on p "• Tub cu cremă de reparat pereți(100g) • Spatulă pentru întindere uniformă 🛠️" at bounding box center [426, 174] width 140 height 19
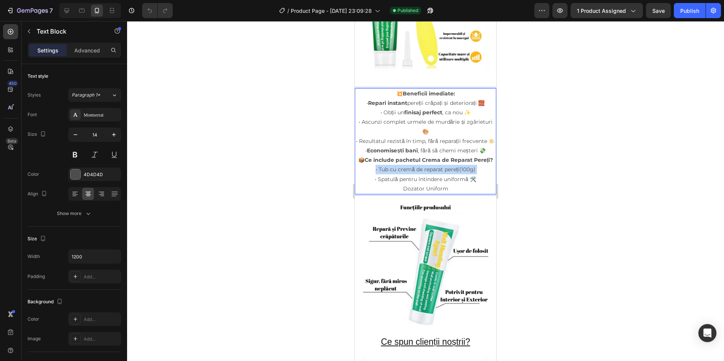
click at [470, 182] on p "• Tub cu cremă de reparat pereți(100g) • Spatulă pentru întindere uniformă 🛠️" at bounding box center [426, 174] width 140 height 19
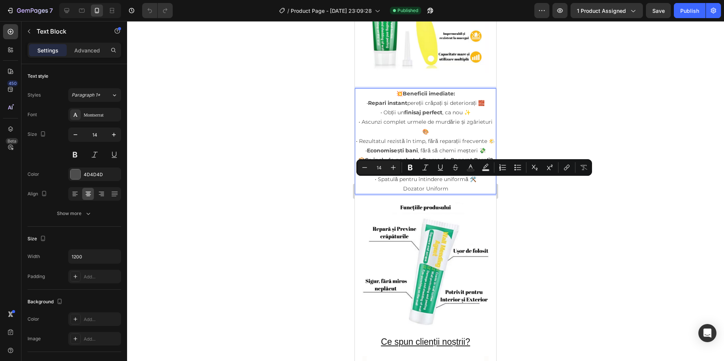
click at [473, 181] on p "• Tub cu cremă de reparat pereți(100g) • Spatulă pentru întindere uniformă 🛠️" at bounding box center [426, 174] width 140 height 19
drag, startPoint x: 472, startPoint y: 181, endPoint x: 458, endPoint y: 182, distance: 14.4
click at [458, 182] on p "• Tub cu cremă de reparat pereți(100g) • Spatulă pentru întindere uniformă 🛠️" at bounding box center [426, 174] width 140 height 19
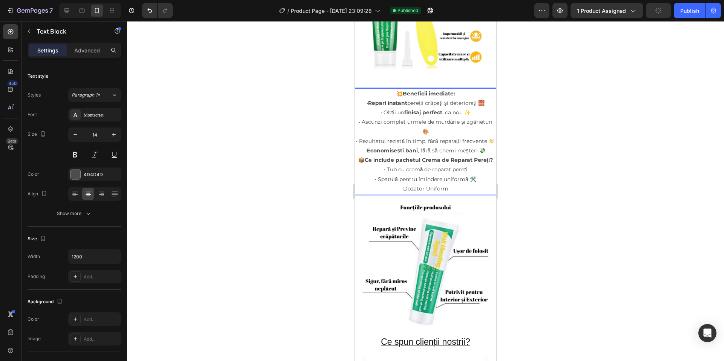
click at [526, 181] on div at bounding box center [425, 191] width 597 height 340
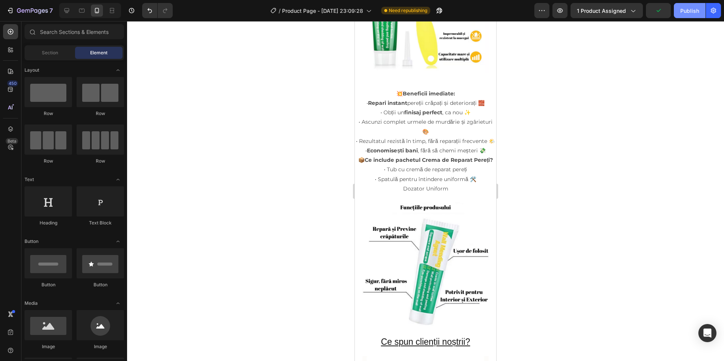
click at [693, 8] on div "Publish" at bounding box center [690, 11] width 19 height 8
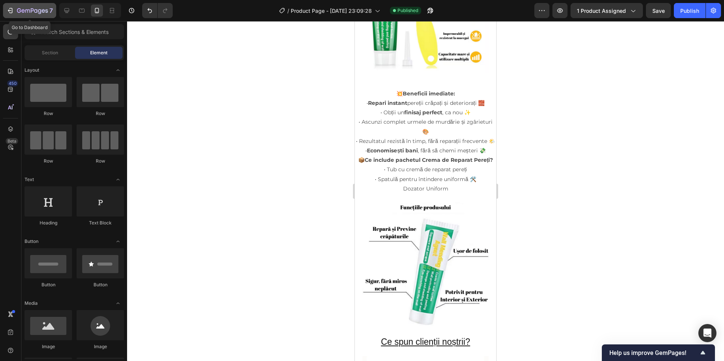
click at [41, 7] on div "7" at bounding box center [35, 10] width 36 height 9
